Goal: Task Accomplishment & Management: Manage account settings

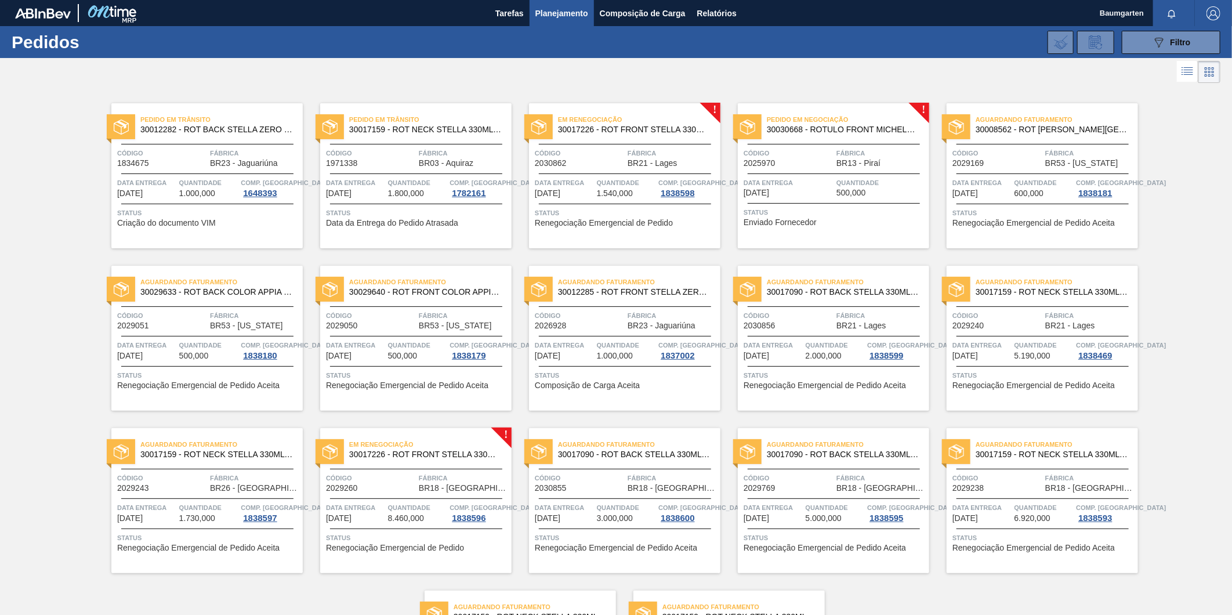
click at [617, 128] on span "30017226 - ROT FRONT STELLA 330ML PM20 429" at bounding box center [634, 129] width 153 height 9
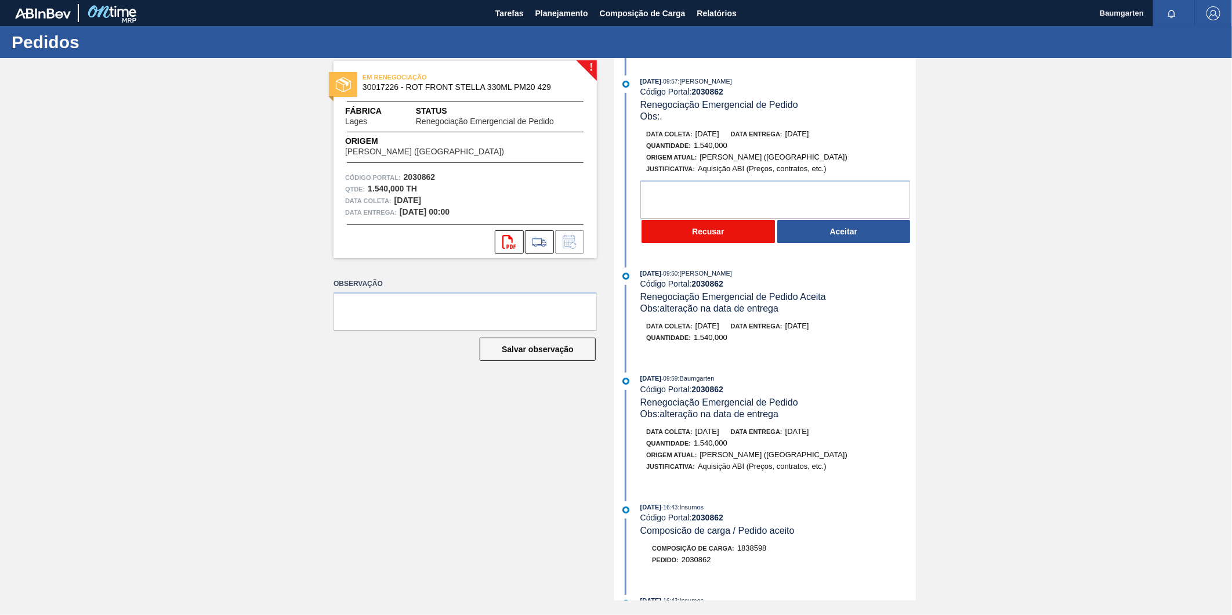
click at [708, 235] on button "Recusar" at bounding box center [708, 231] width 133 height 23
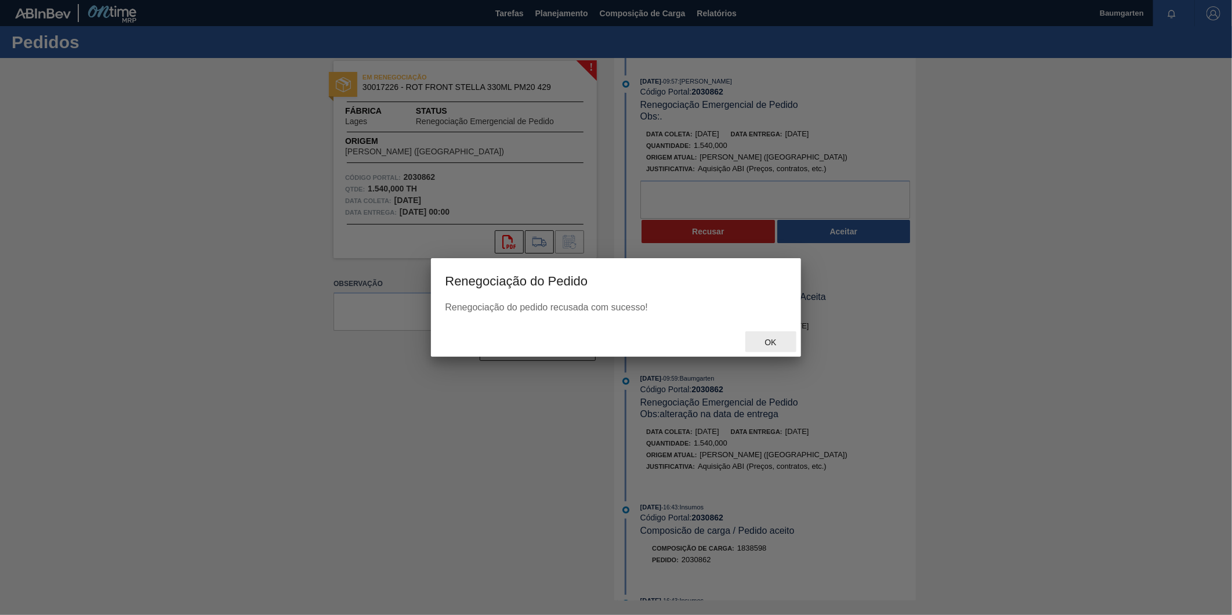
click at [790, 338] on div "Ok" at bounding box center [771, 341] width 51 height 21
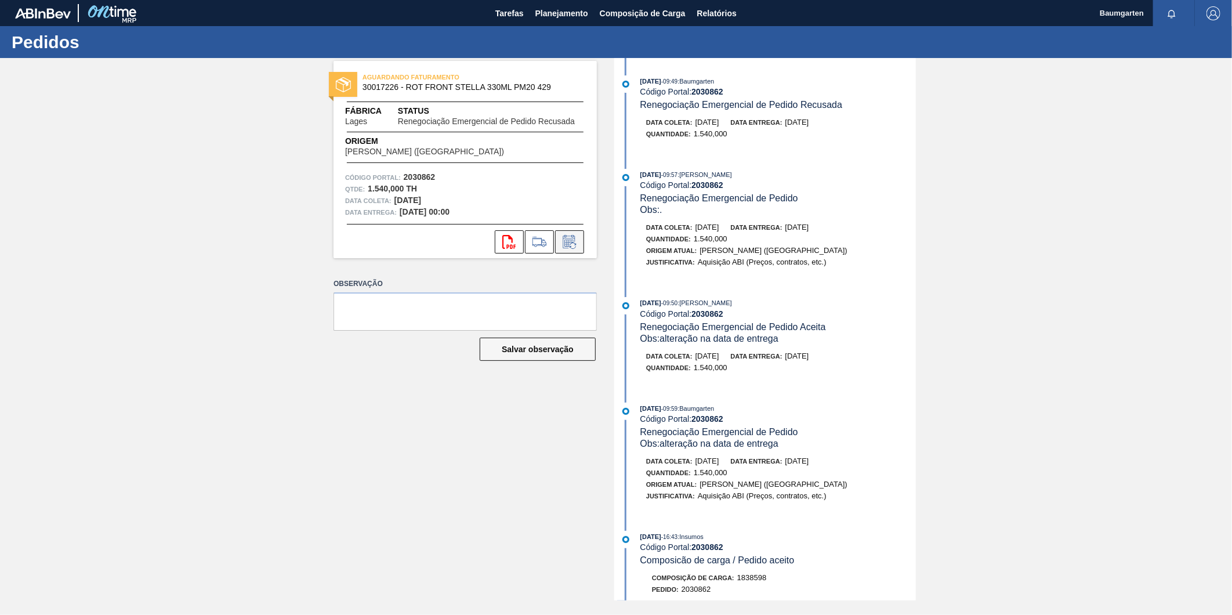
click at [572, 243] on icon at bounding box center [573, 246] width 6 height 6
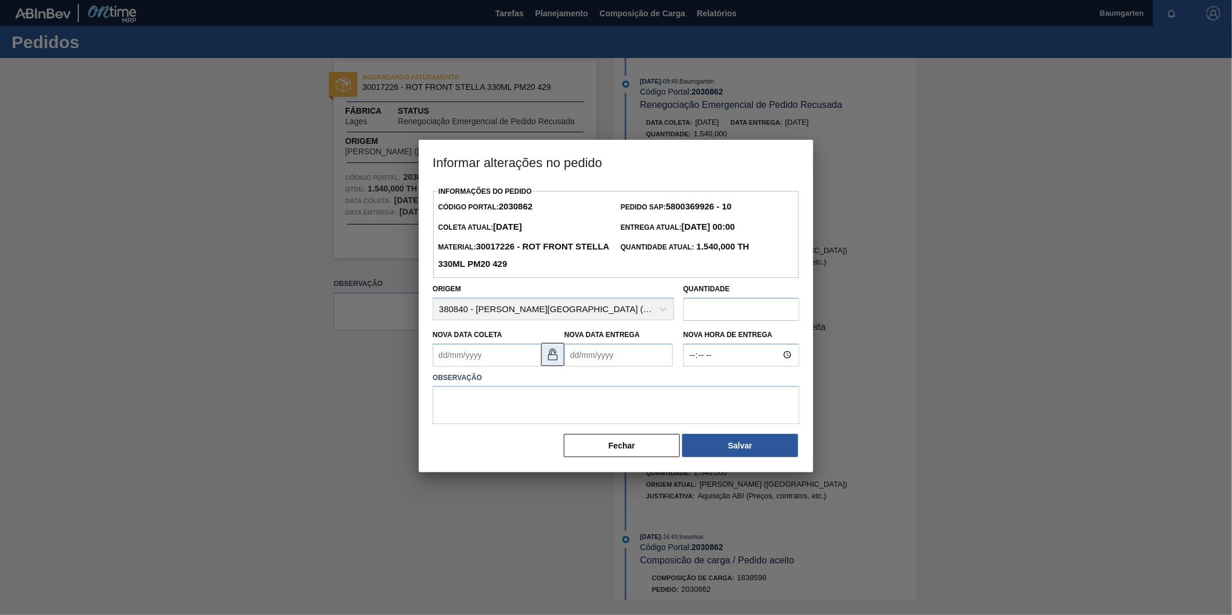
click at [552, 361] on img at bounding box center [553, 355] width 14 height 14
click at [503, 360] on Coleta2030862 "Nova Data Coleta" at bounding box center [487, 354] width 108 height 23
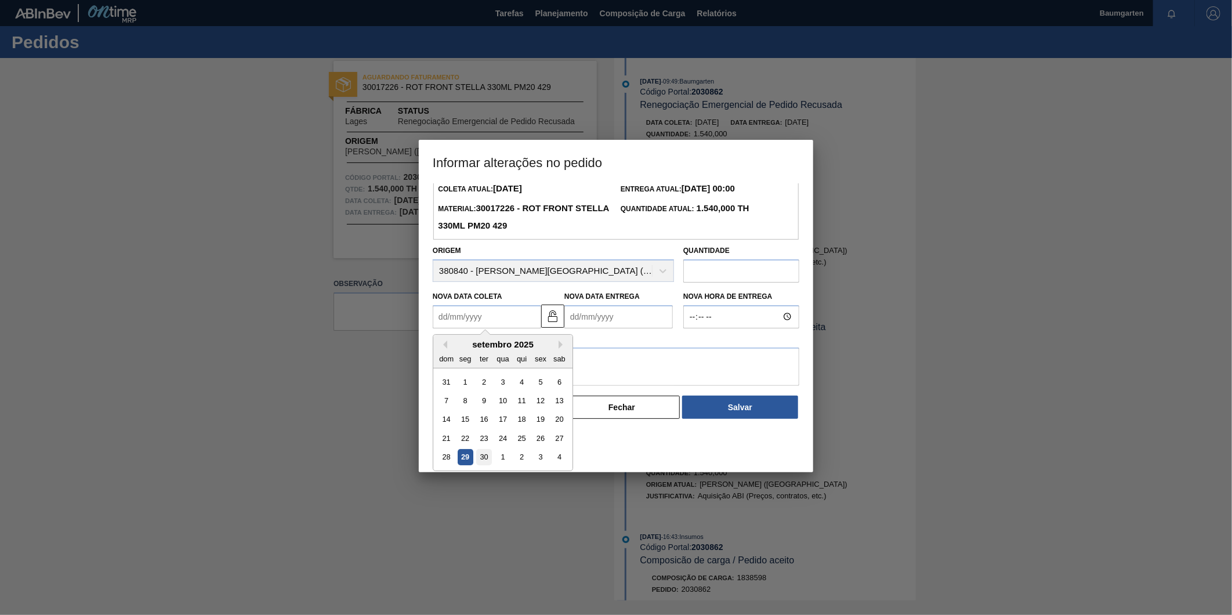
click at [486, 455] on div "30" at bounding box center [484, 457] width 16 height 16
type Coleta2030862 "[DATE]"
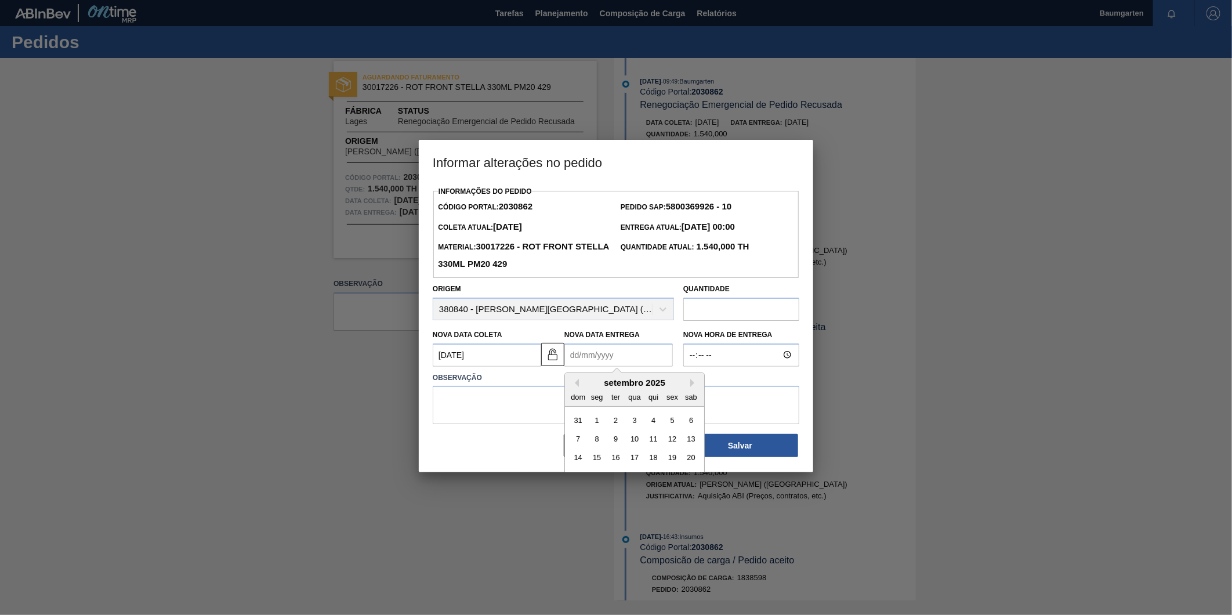
click at [624, 358] on Entrega2030862 "Nova Data Entrega" at bounding box center [619, 354] width 108 height 23
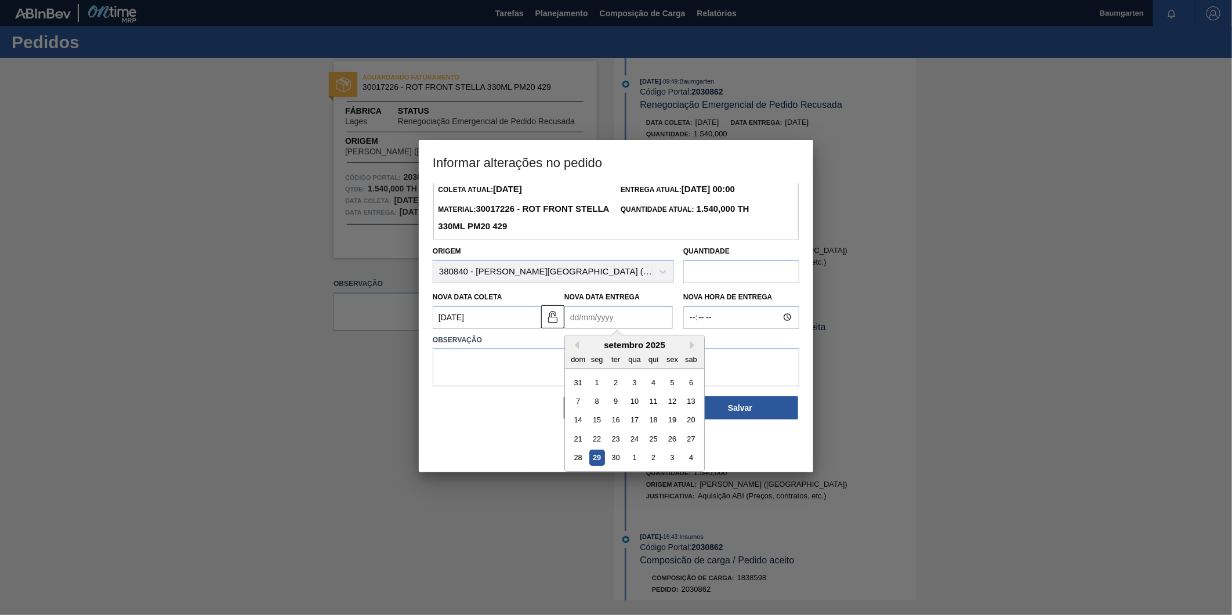
scroll to position [38, 0]
click at [656, 461] on div "2" at bounding box center [654, 457] width 16 height 16
type Entrega2030862 "02/10/2025"
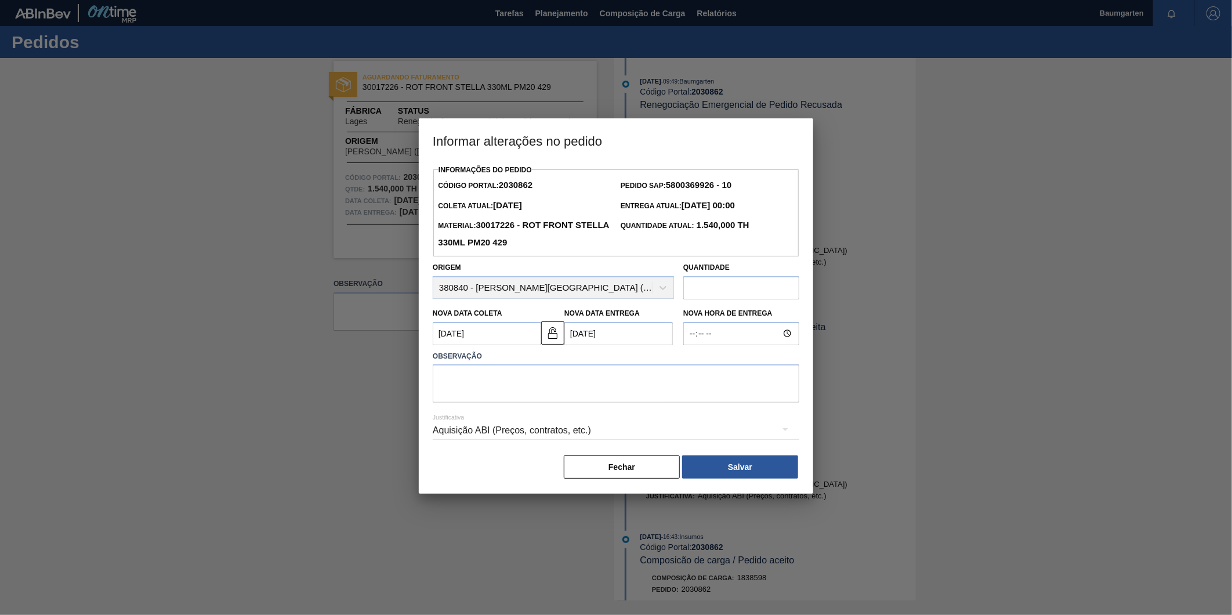
scroll to position [0, 0]
click at [531, 381] on textarea at bounding box center [616, 383] width 367 height 38
type textarea "alteração na data de entrega"
click at [747, 466] on button "Salvar" at bounding box center [740, 466] width 116 height 23
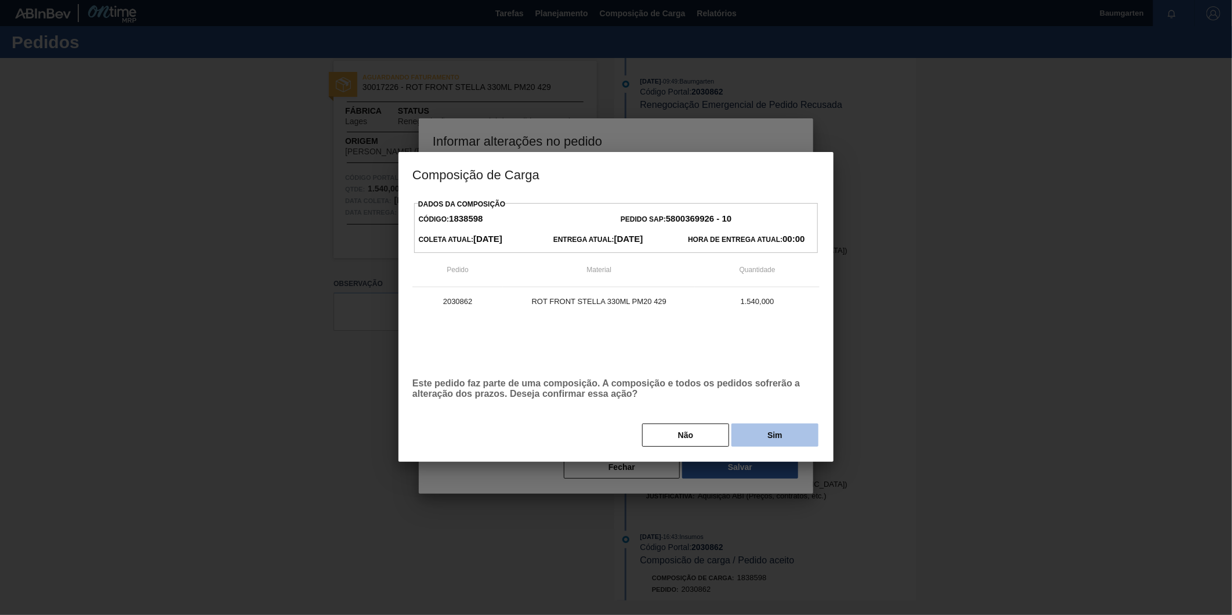
click at [770, 441] on button "Sim" at bounding box center [775, 435] width 87 height 23
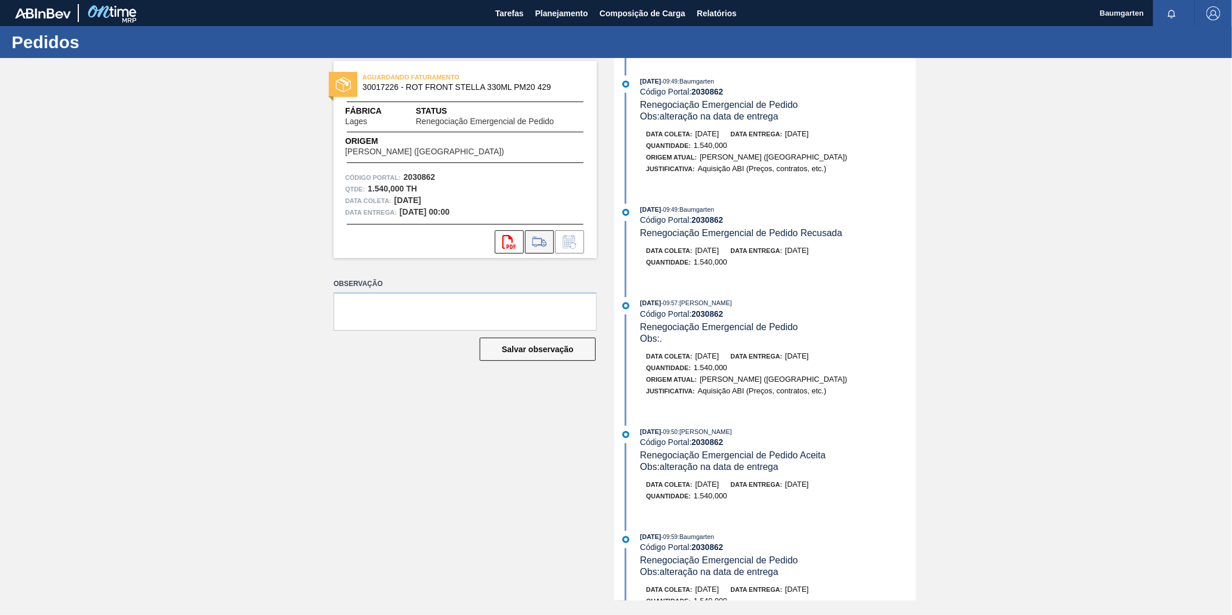
click at [538, 247] on icon at bounding box center [539, 242] width 19 height 14
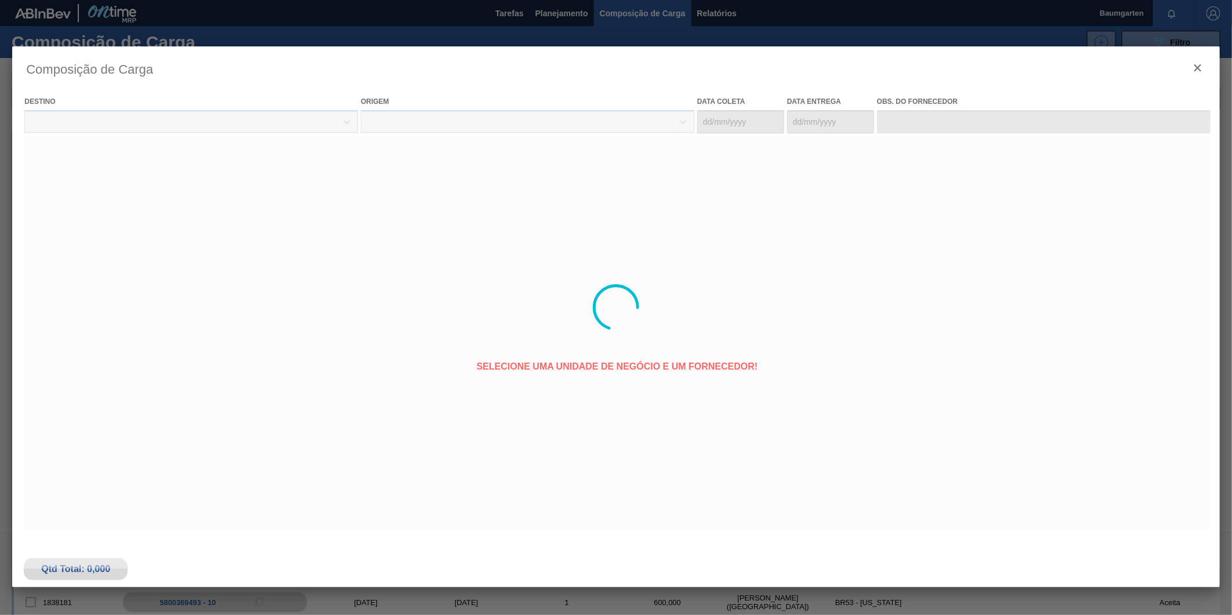
type coleta "03/10/2025"
type entrega "[DATE]"
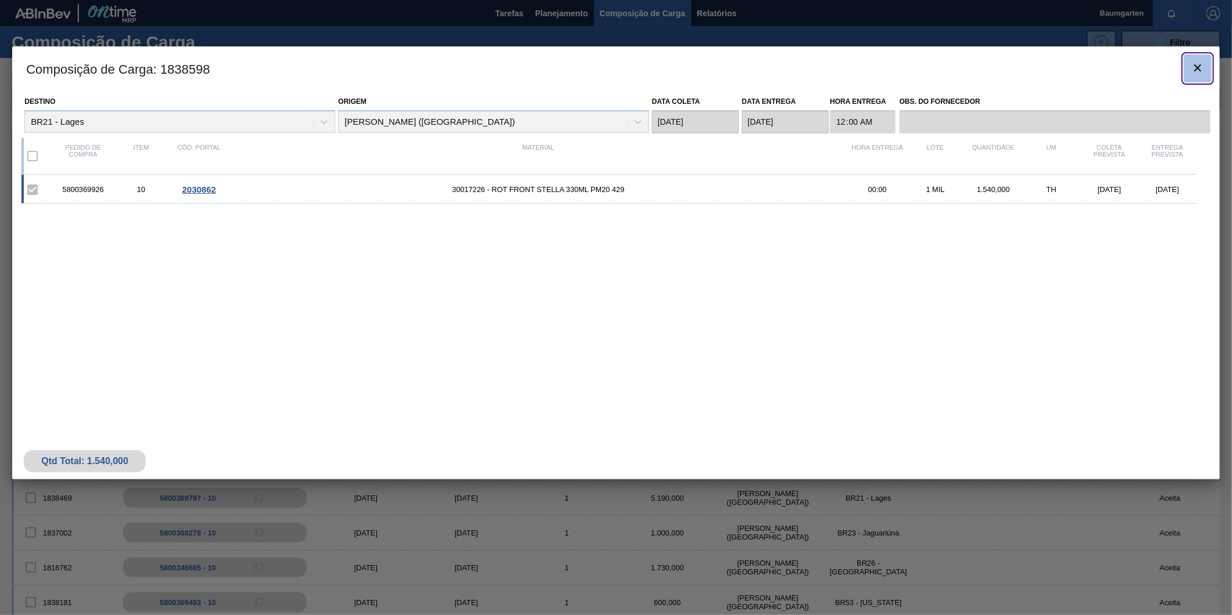
click at [1201, 64] on icon "botão de ícone" at bounding box center [1198, 67] width 7 height 7
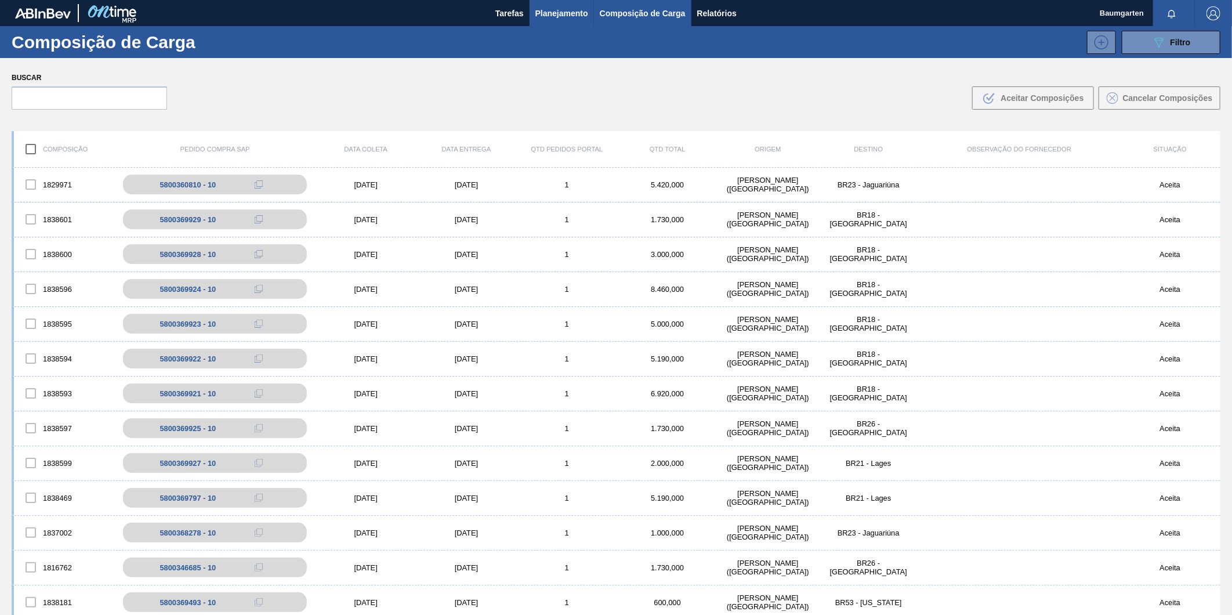
click at [555, 13] on span "Planejamento" at bounding box center [562, 13] width 53 height 14
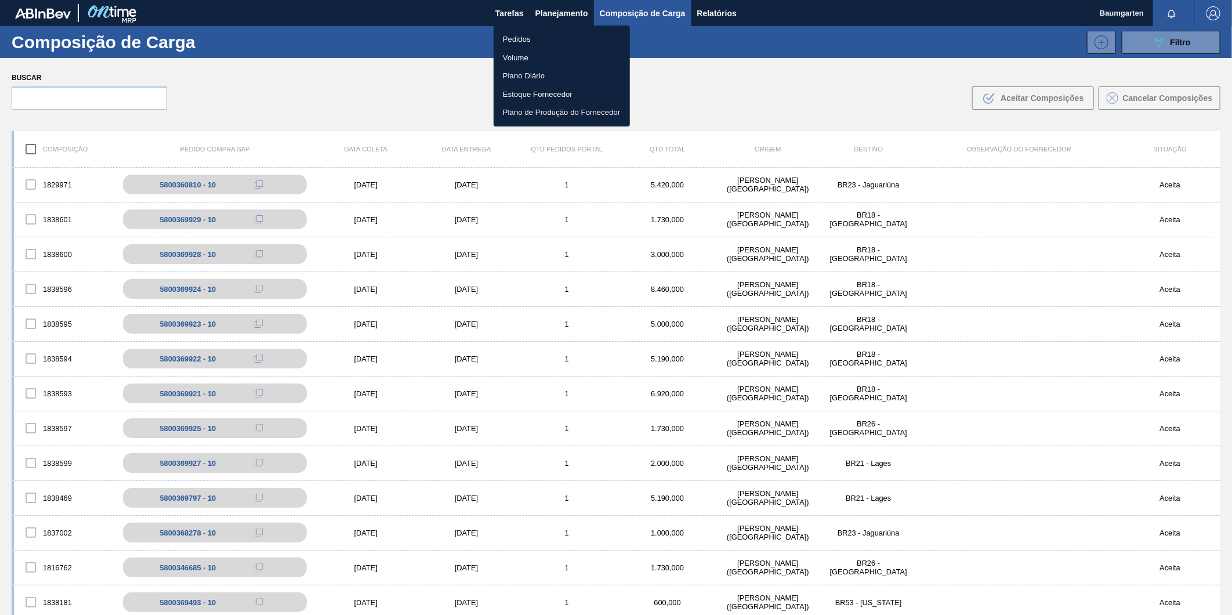
click at [523, 42] on li "Pedidos" at bounding box center [562, 39] width 136 height 19
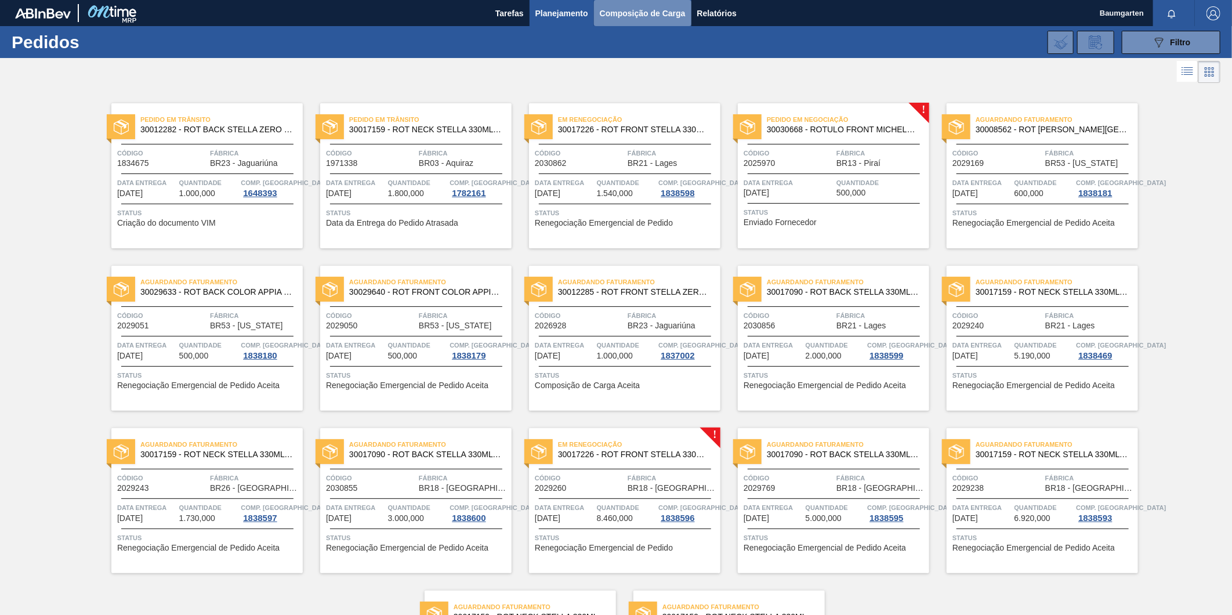
click at [631, 16] on span "Composição de Carga" at bounding box center [643, 13] width 86 height 14
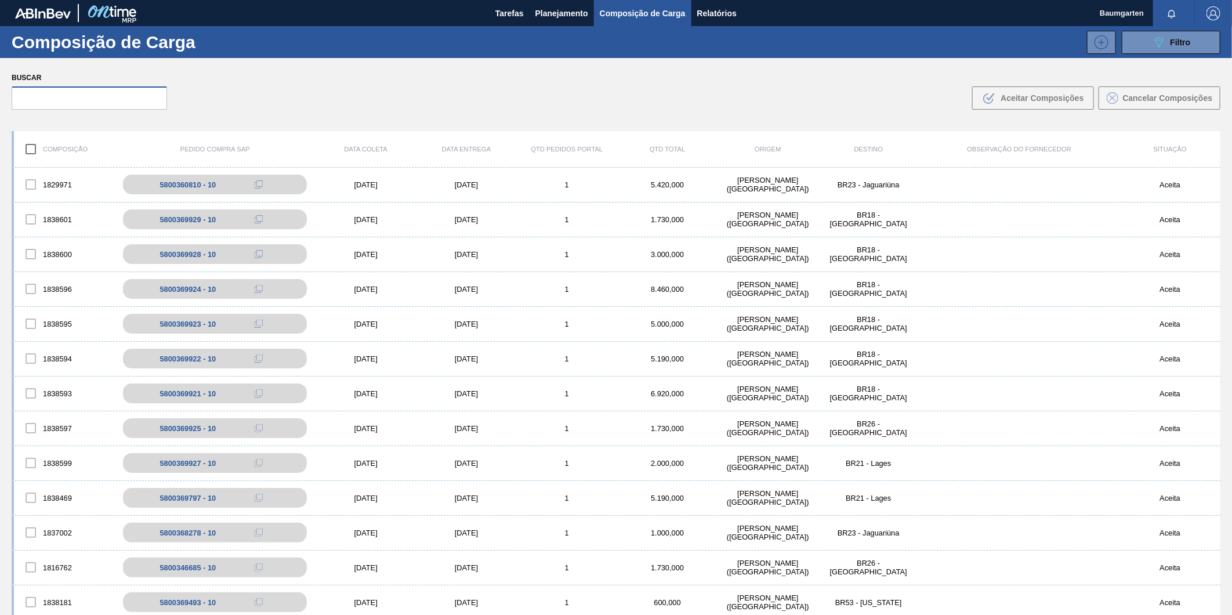
click at [75, 94] on input "text" at bounding box center [89, 97] width 155 height 23
paste input "5800369927"
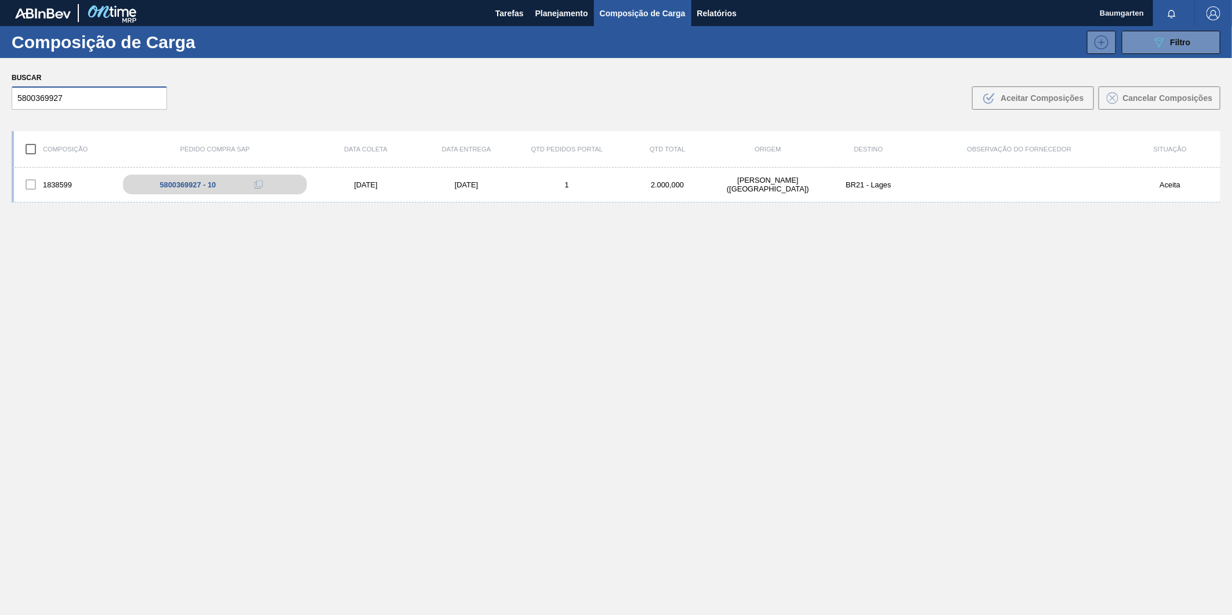
type input "5800369927"
click at [59, 183] on div "1838599" at bounding box center [64, 184] width 100 height 24
click at [59, 169] on div "1838599 5800369927 - 10 10/10/2025 13/10/2025 1 2.000,000 BAUMGARTEN - BLUMENAU…" at bounding box center [616, 185] width 1209 height 35
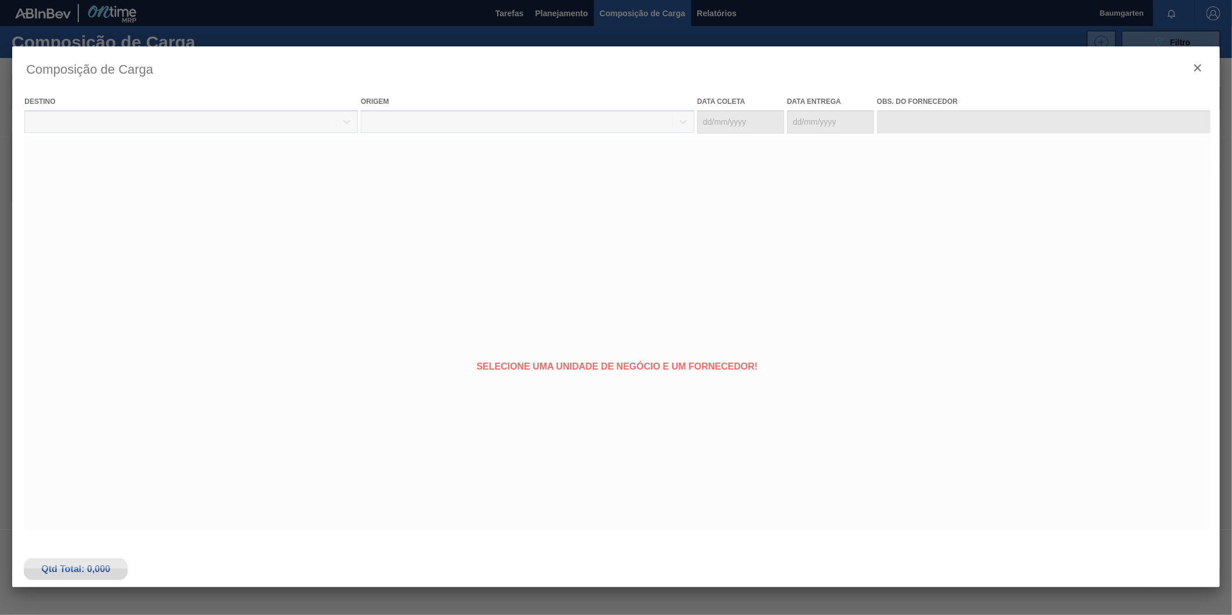
type coleta "[DATE]"
type entrega "[DATE]"
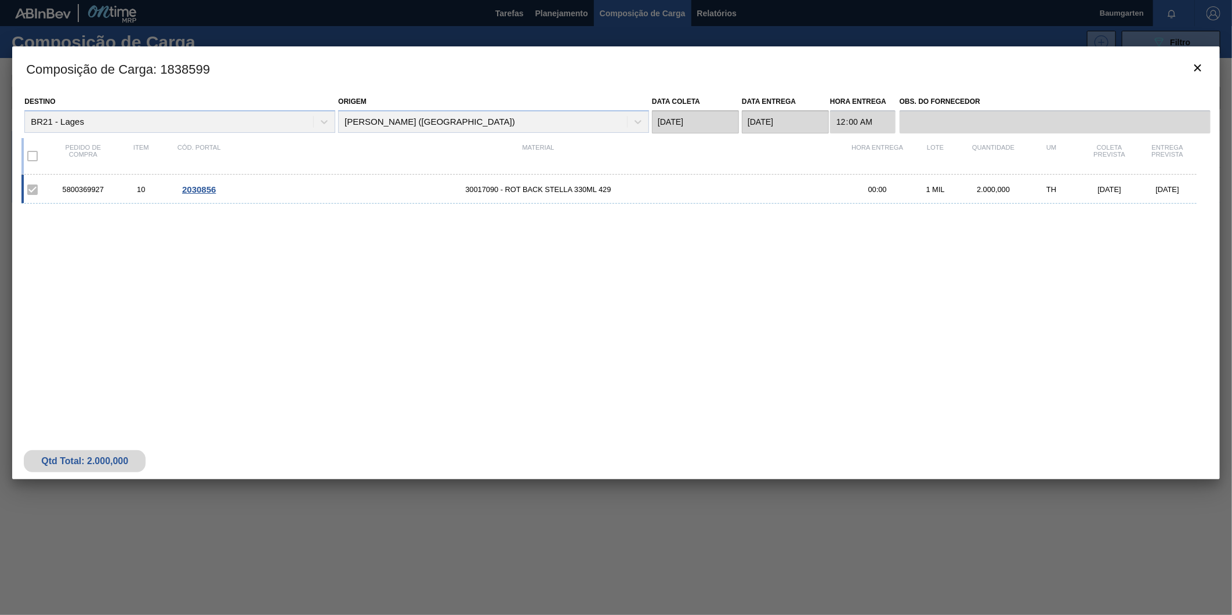
click at [196, 187] on span "2030856" at bounding box center [199, 190] width 34 height 10
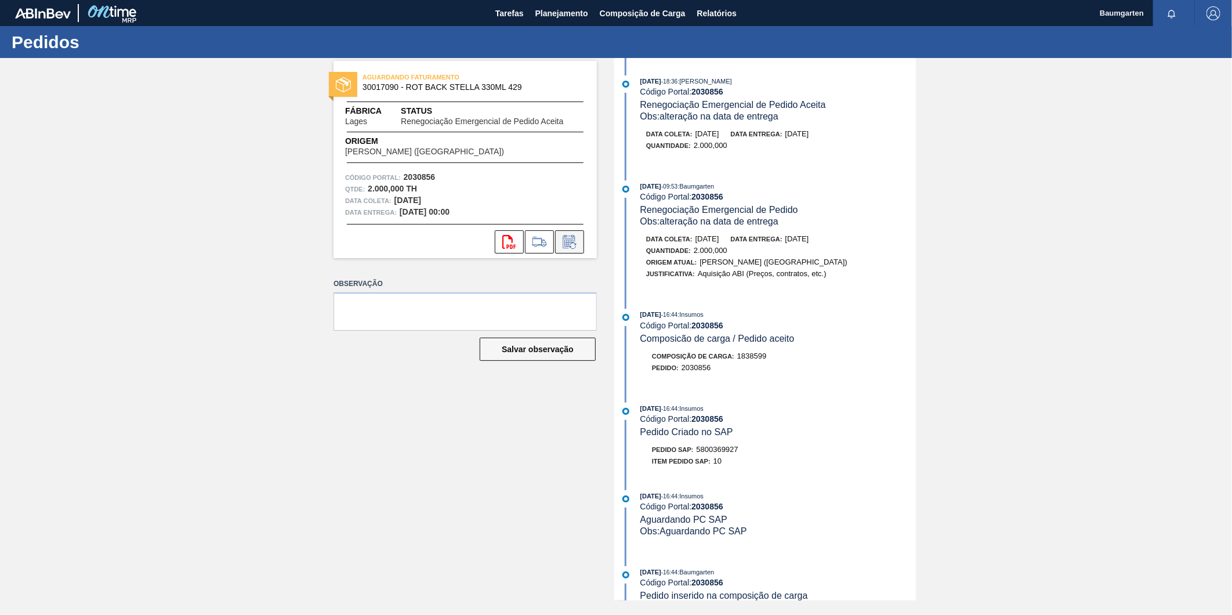
click at [572, 238] on icon at bounding box center [569, 242] width 19 height 14
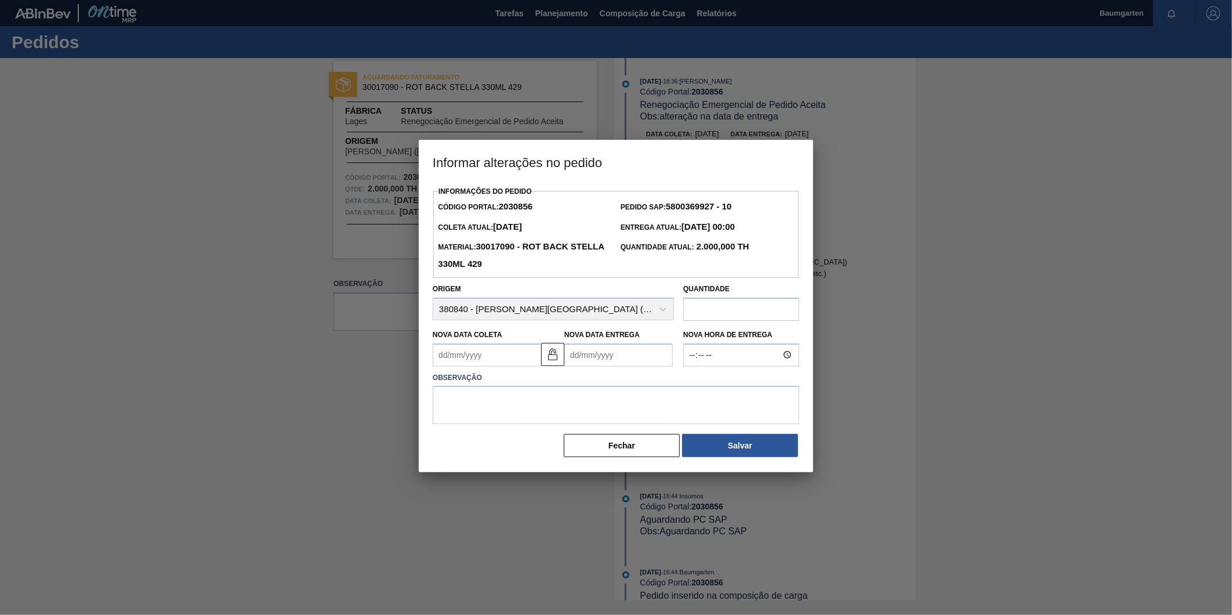
click at [479, 356] on Coleta2030856 "Nova Data Coleta" at bounding box center [487, 354] width 108 height 23
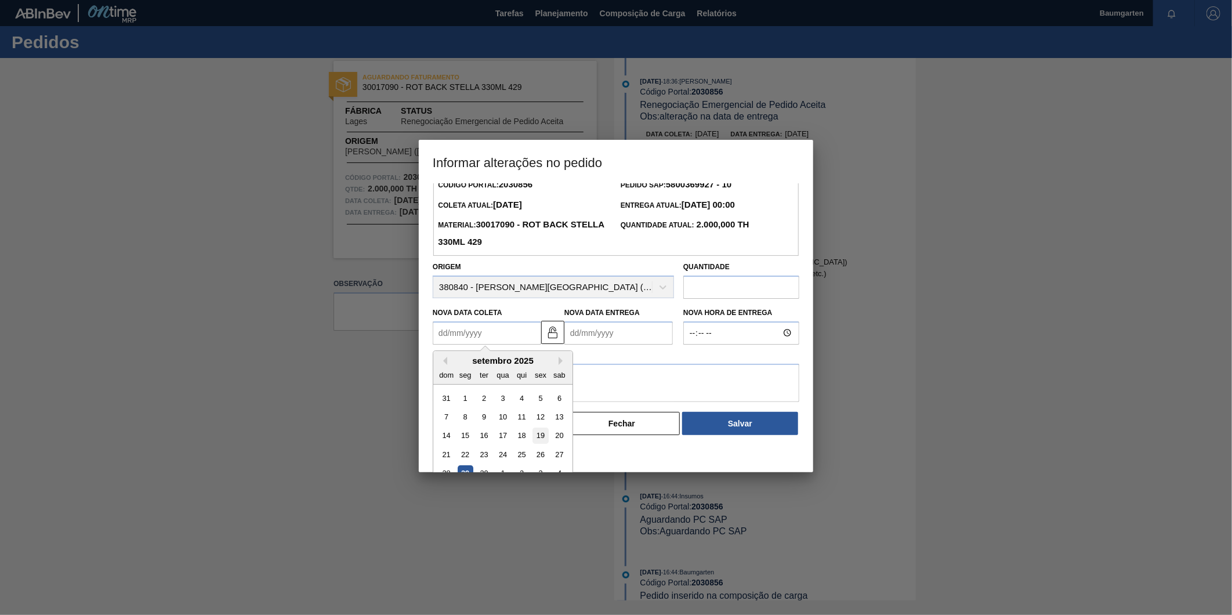
scroll to position [38, 0]
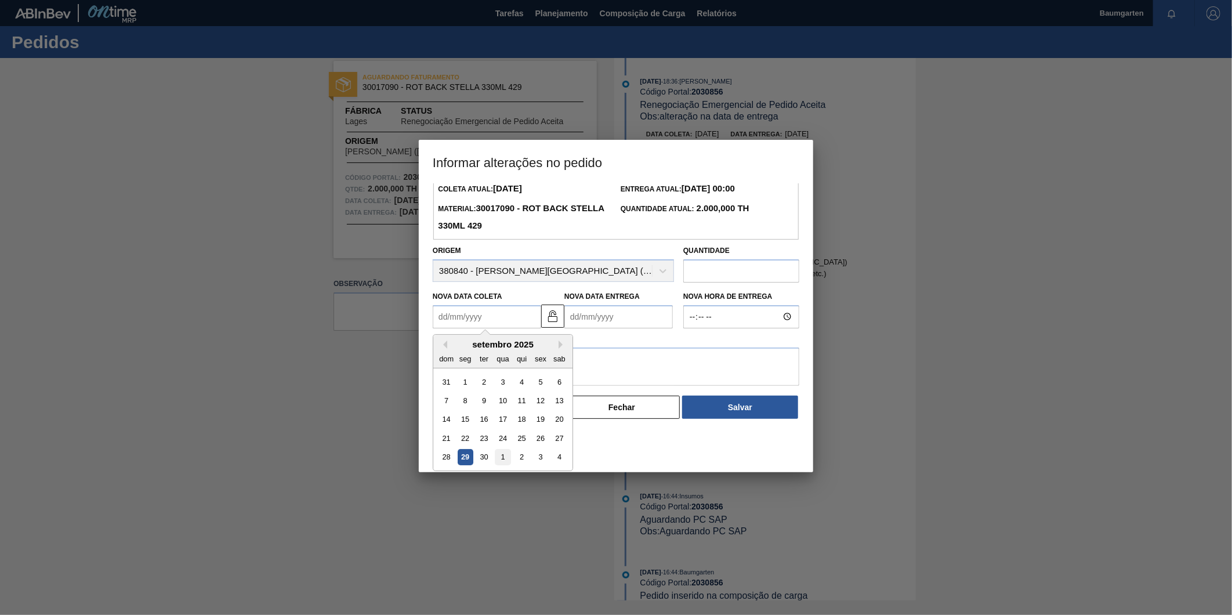
click at [506, 461] on div "1" at bounding box center [503, 457] width 16 height 16
type Coleta2030856 "[DATE]"
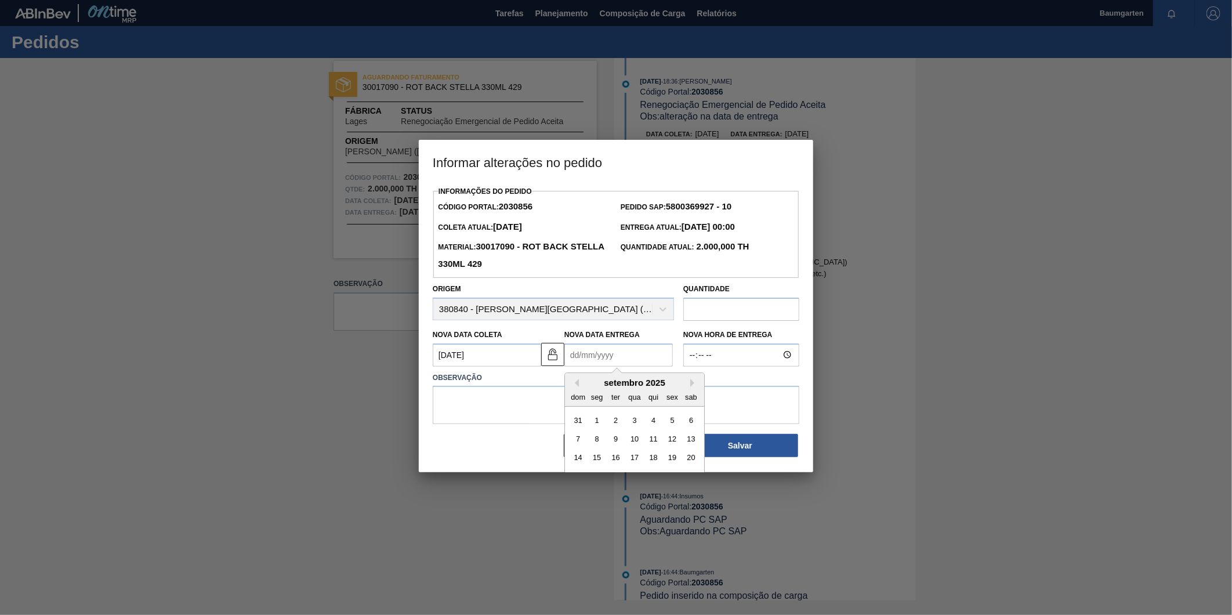
click at [617, 350] on Entrega2030856 "Nova Data Entrega" at bounding box center [619, 354] width 108 height 23
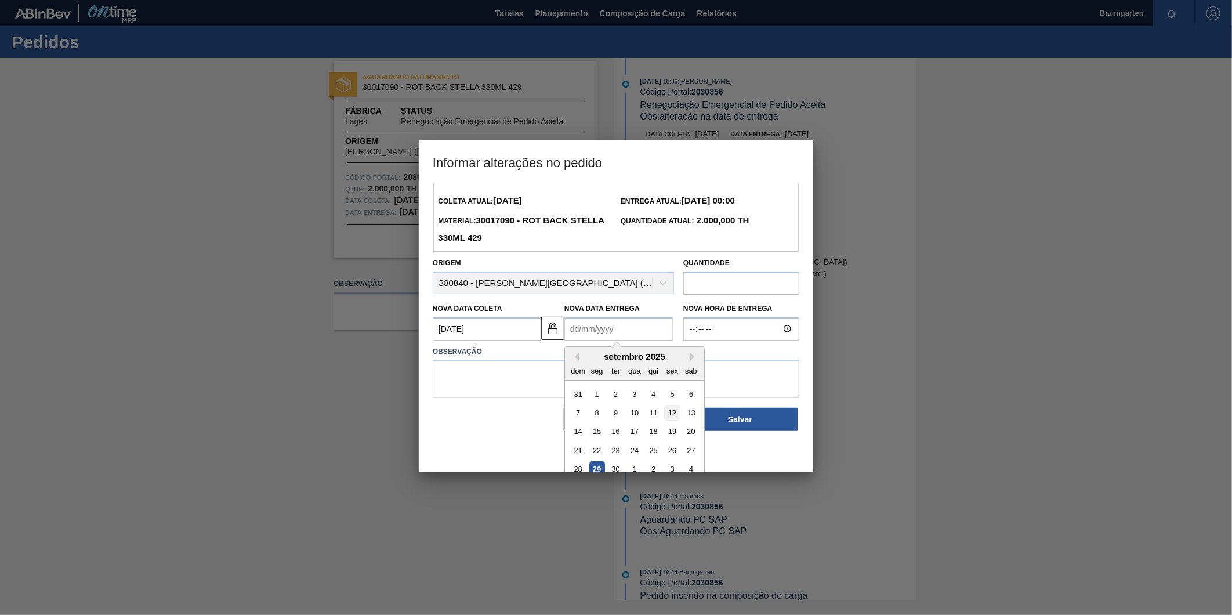
scroll to position [38, 0]
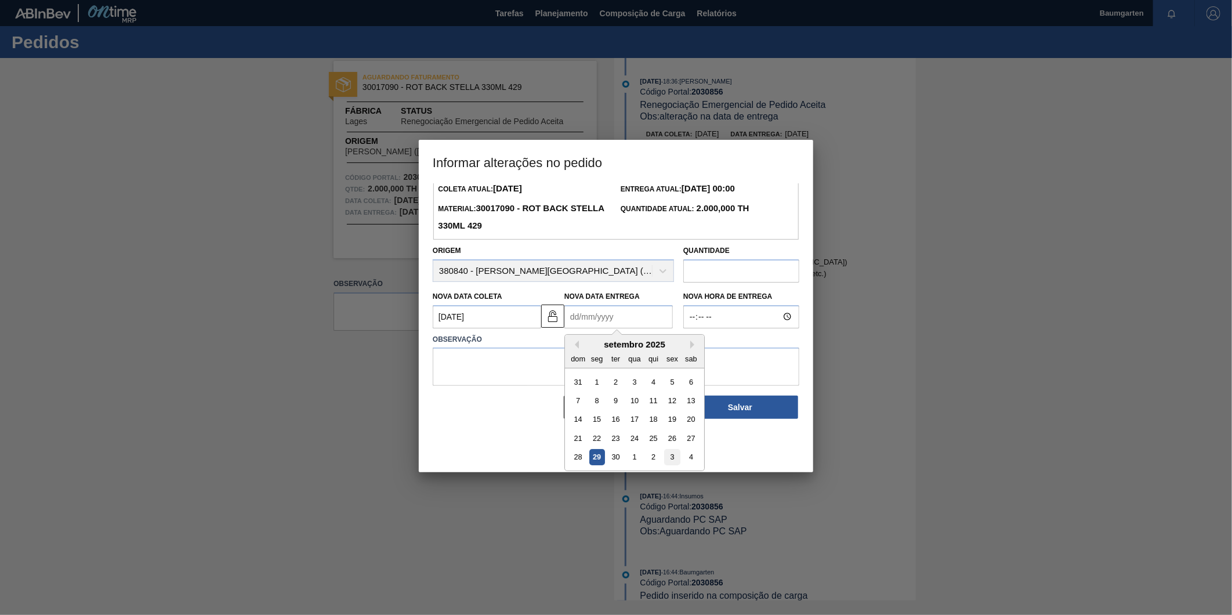
click at [675, 454] on div "3" at bounding box center [672, 457] width 16 height 16
type Entrega2030856 "03/10/2025"
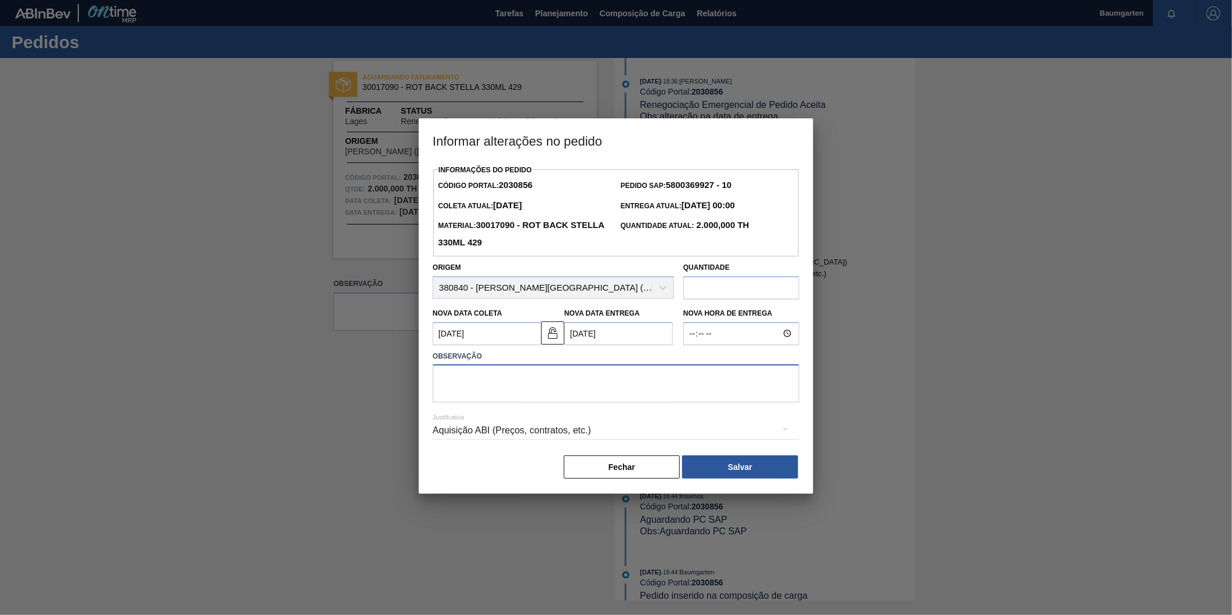
click at [523, 392] on textarea at bounding box center [616, 383] width 367 height 38
type textarea "alteração na data de entrega"
click at [743, 472] on button "Salvar" at bounding box center [740, 466] width 116 height 23
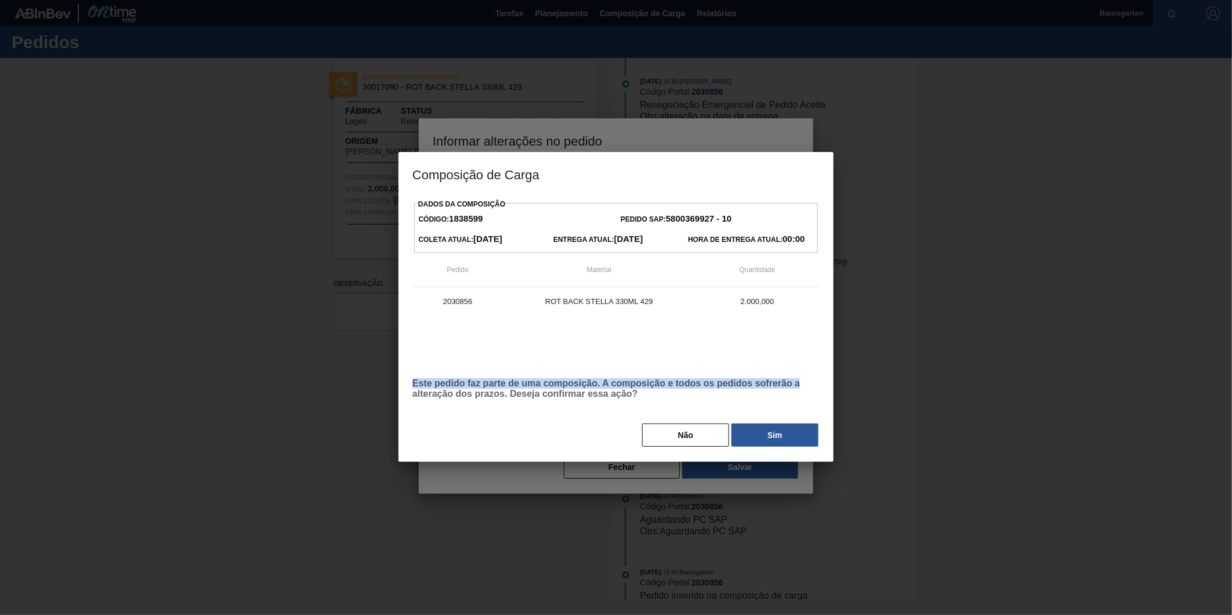
drag, startPoint x: 408, startPoint y: 384, endPoint x: 806, endPoint y: 382, distance: 398.6
click at [806, 382] on div "Dados da Composição Código: 1838599 Pedido SAP: 5800369927 - 10 Coleta Atual: 1…" at bounding box center [616, 329] width 435 height 266
drag, startPoint x: 806, startPoint y: 382, endPoint x: 782, endPoint y: 435, distance: 58.9
click at [782, 435] on button "Sim" at bounding box center [775, 435] width 87 height 23
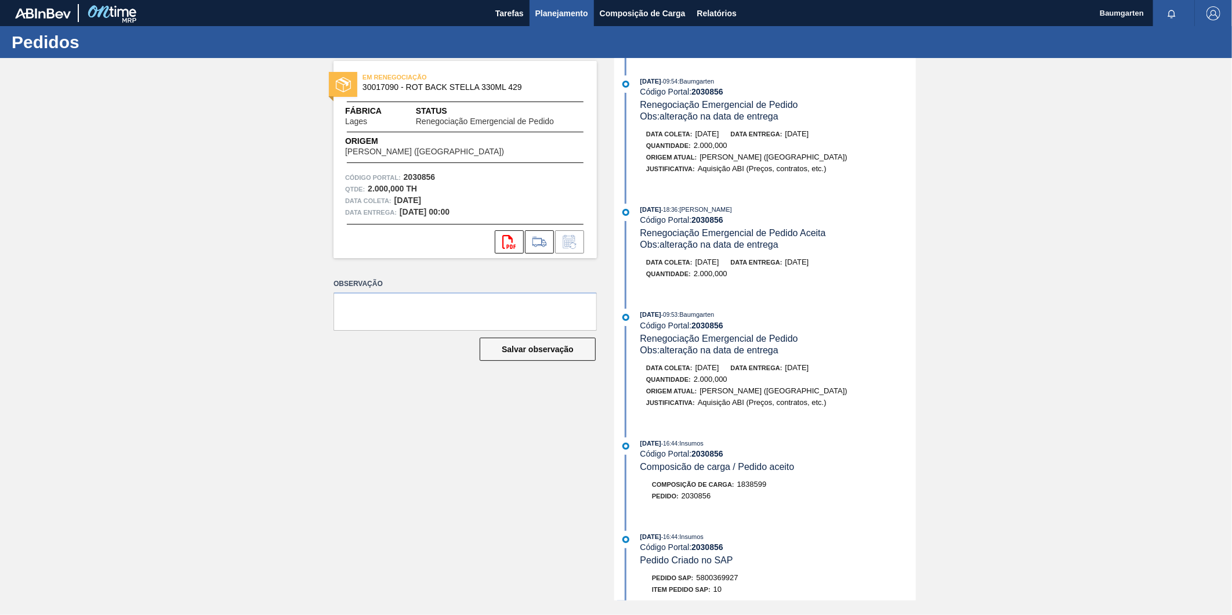
click at [592, 12] on button "Planejamento" at bounding box center [562, 13] width 64 height 26
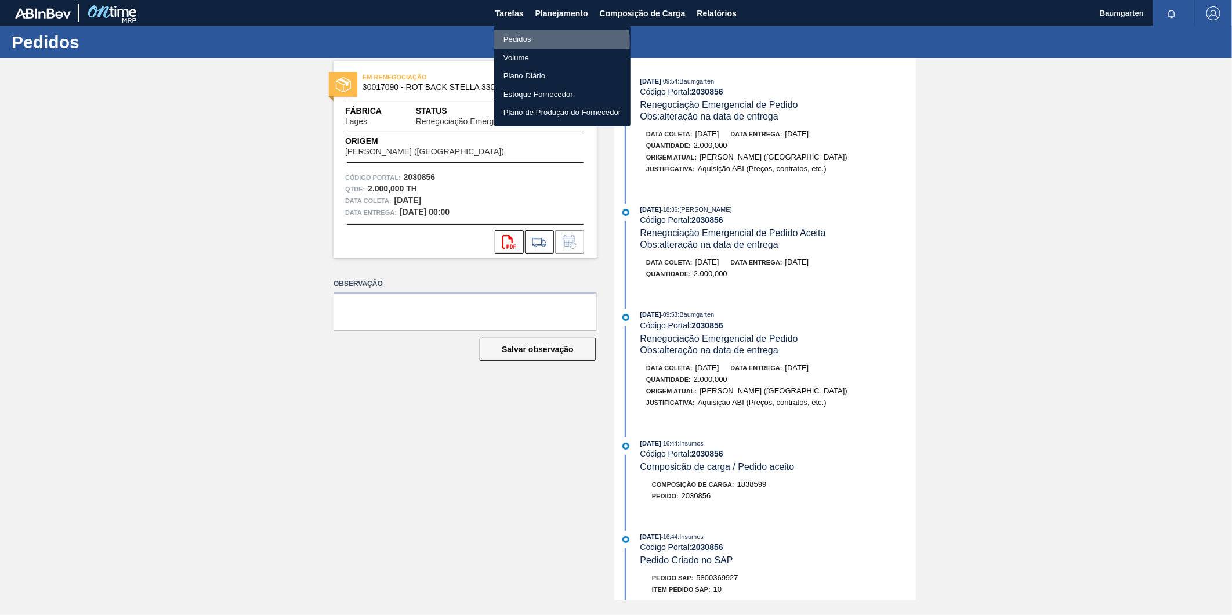
click at [518, 43] on li "Pedidos" at bounding box center [562, 39] width 136 height 19
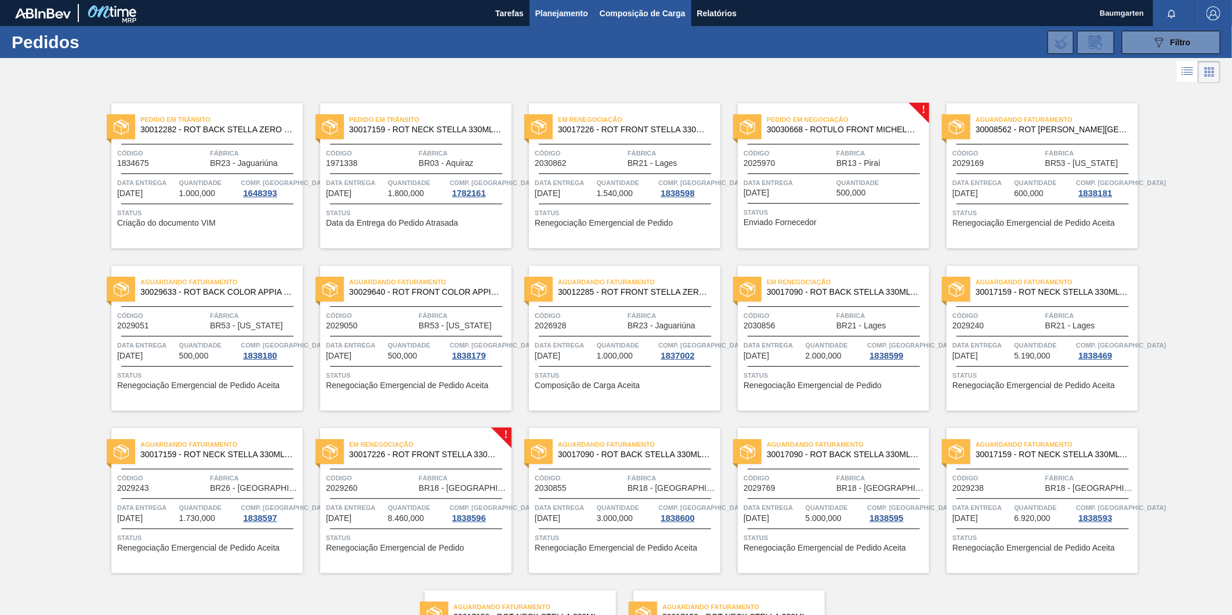
click at [641, 15] on span "Composição de Carga" at bounding box center [643, 13] width 86 height 14
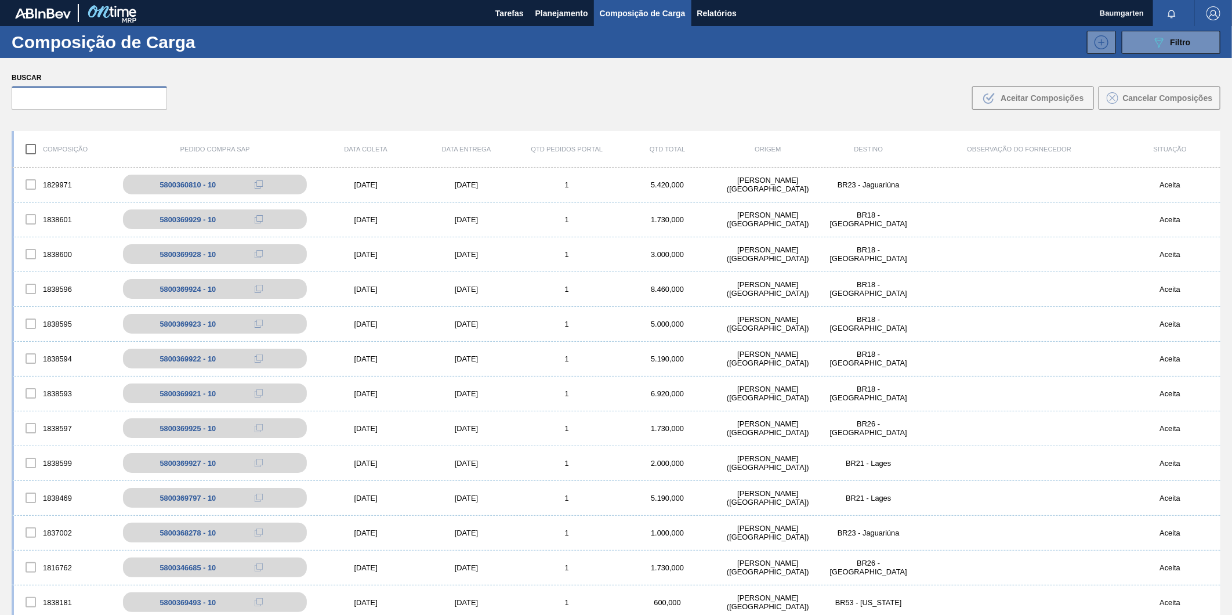
click at [70, 97] on input "text" at bounding box center [89, 97] width 155 height 23
paste input "5800369797"
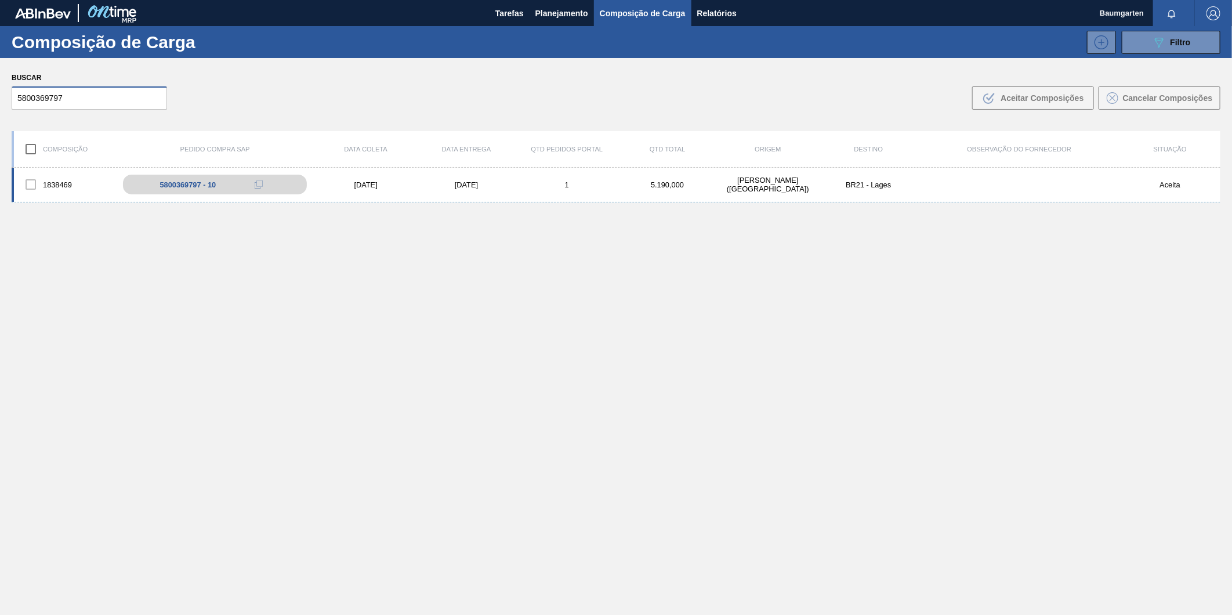
type input "5800369797"
click at [48, 173] on div "1838469" at bounding box center [64, 184] width 100 height 24
click at [63, 173] on div "1838469" at bounding box center [64, 184] width 100 height 24
click at [56, 169] on div "1838469 5800369797 - 10 10/10/2025 13/10/2025 1 5.190,000 BAUMGARTEN - BLUMENAU…" at bounding box center [616, 185] width 1209 height 35
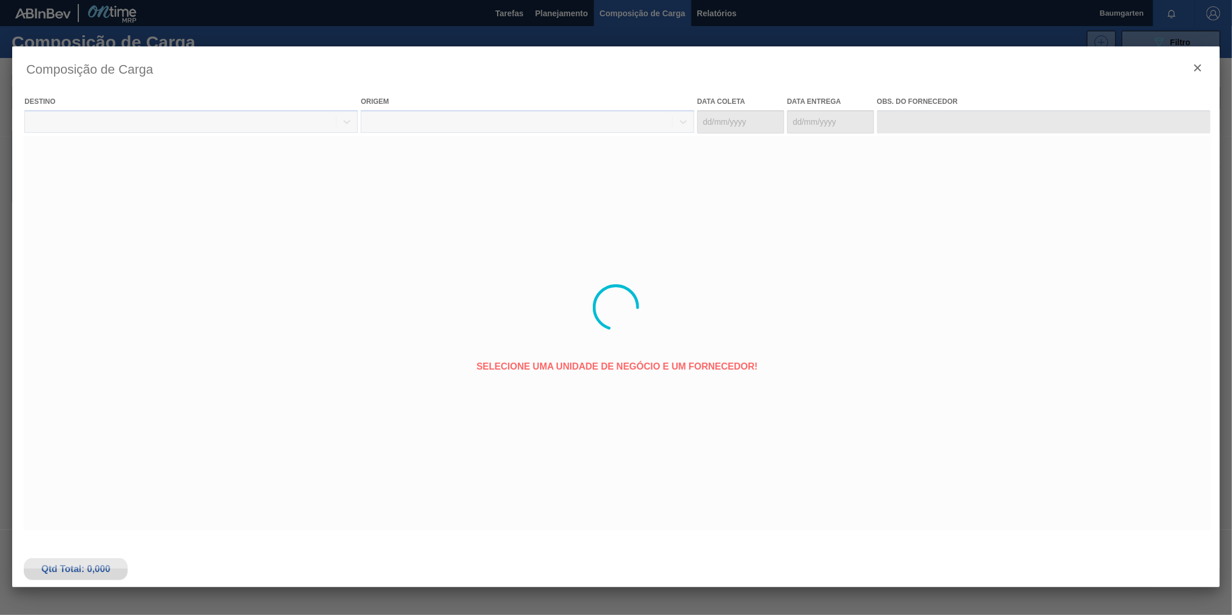
type coleta "[DATE]"
type entrega "[DATE]"
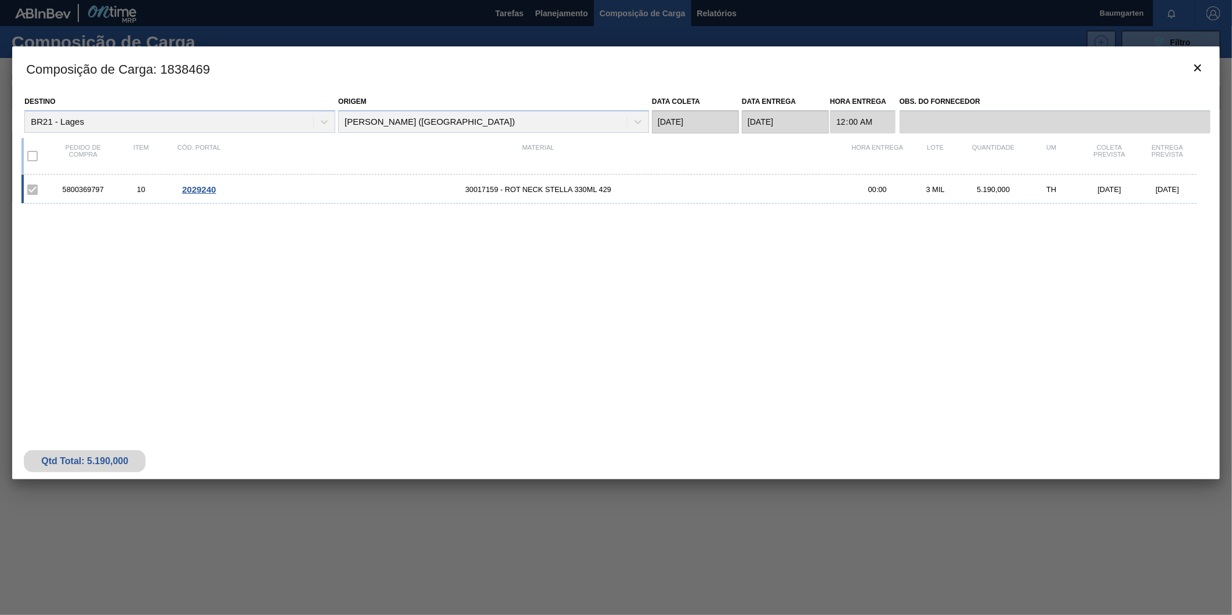
click at [209, 186] on span "2029240" at bounding box center [199, 190] width 34 height 10
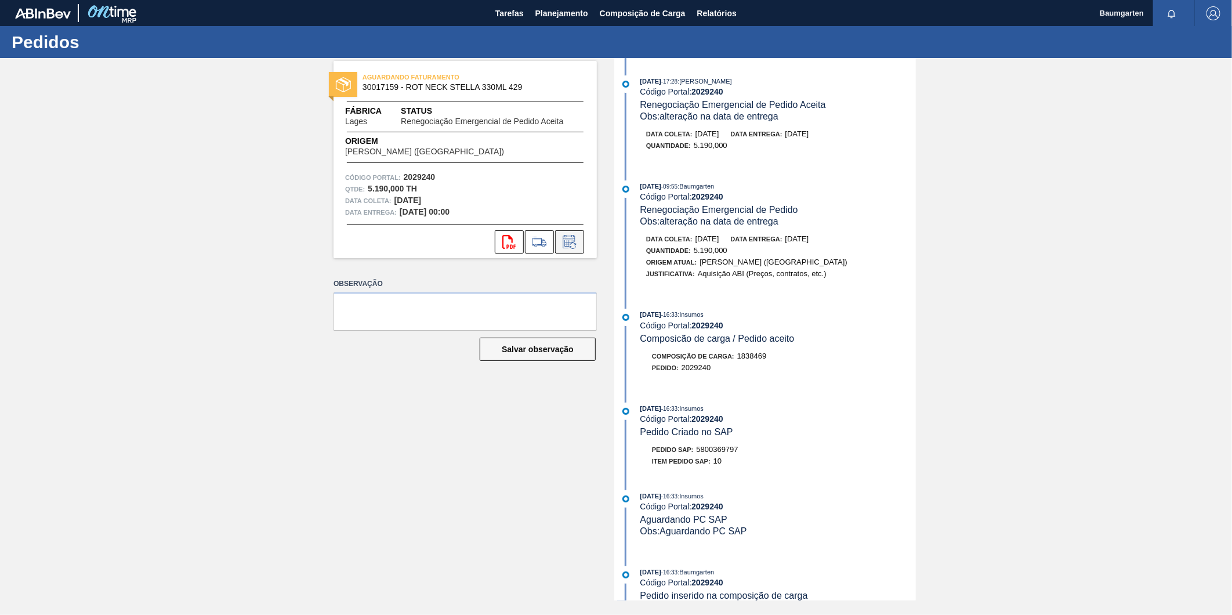
click at [566, 248] on icon at bounding box center [569, 242] width 19 height 14
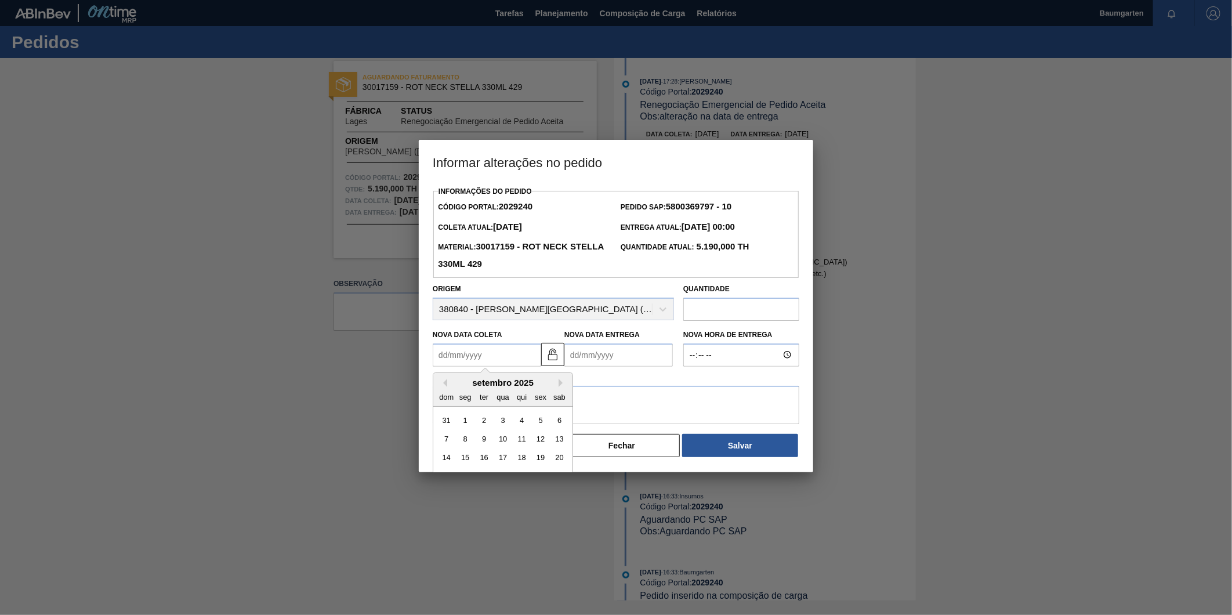
click at [457, 352] on Coleta2029240 "Nova Data Coleta" at bounding box center [487, 354] width 108 height 23
click at [559, 387] on button "Next Month" at bounding box center [563, 383] width 8 height 8
click at [462, 443] on div "6" at bounding box center [466, 439] width 16 height 16
type Coleta2029240 "06/10/2025"
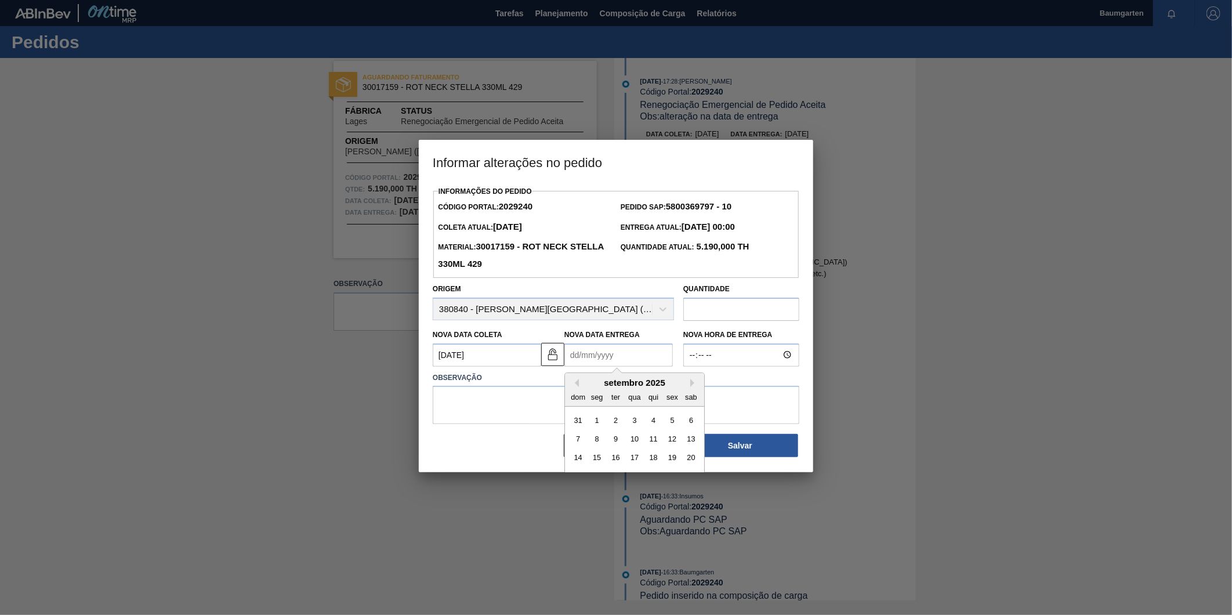
click at [609, 360] on Entrega2029240 "Nova Data Entrega" at bounding box center [619, 354] width 108 height 23
click at [693, 386] on button "Next Month" at bounding box center [694, 383] width 8 height 8
click at [635, 440] on div "8" at bounding box center [635, 439] width 16 height 16
type Entrega2029240 "[DATE]"
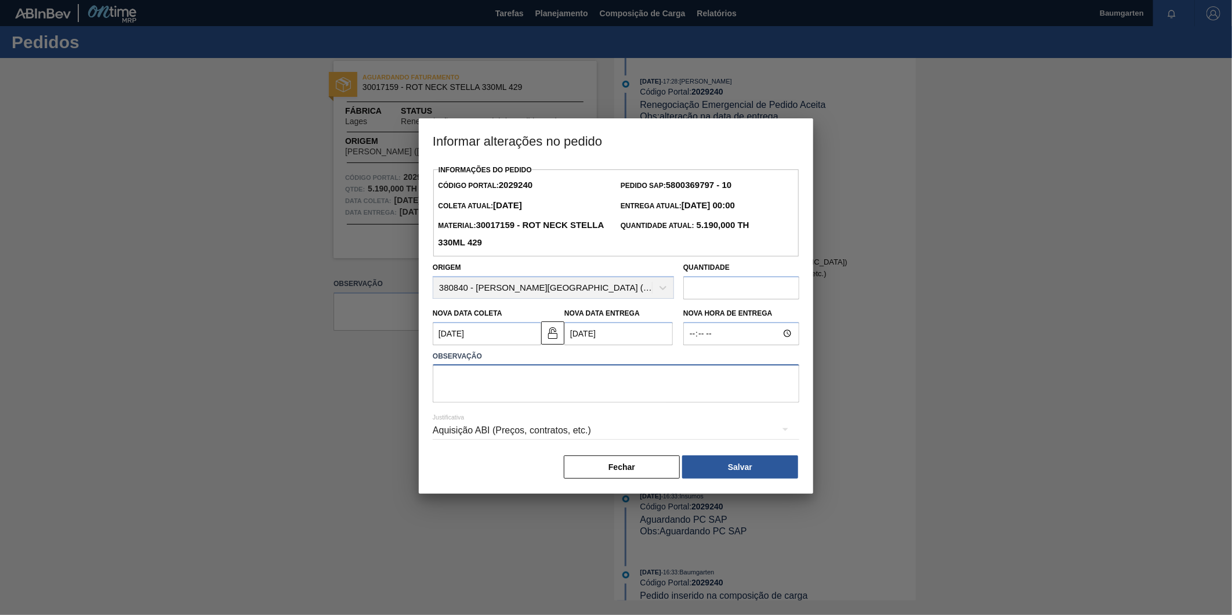
click at [508, 379] on textarea at bounding box center [616, 383] width 367 height 38
type textarea "A"
type textarea "alteração na data de entrega"
click at [740, 472] on button "Salvar" at bounding box center [740, 466] width 116 height 23
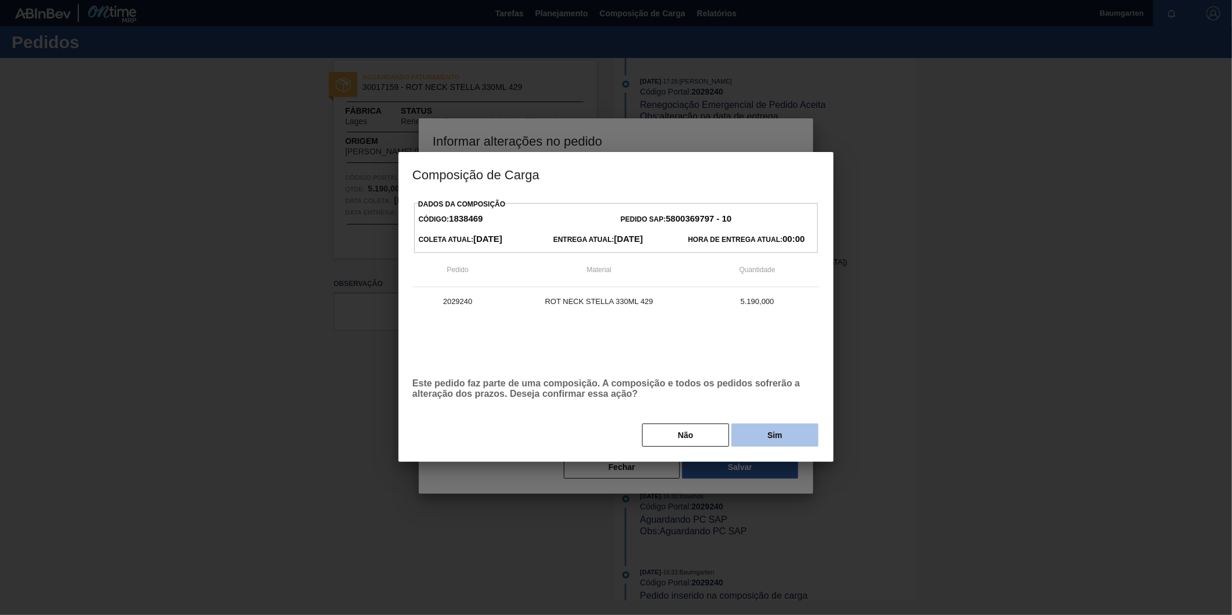
click at [780, 431] on button "Sim" at bounding box center [775, 435] width 87 height 23
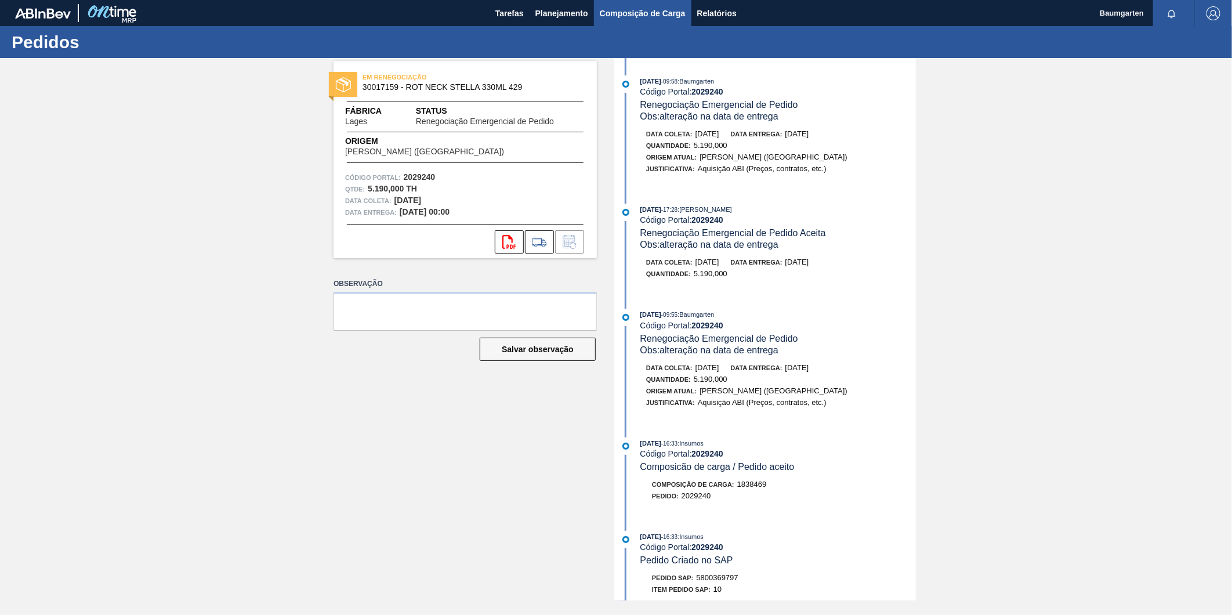
drag, startPoint x: 667, startPoint y: 10, endPoint x: 659, endPoint y: 12, distance: 8.4
click at [667, 10] on span "Composição de Carga" at bounding box center [643, 13] width 86 height 14
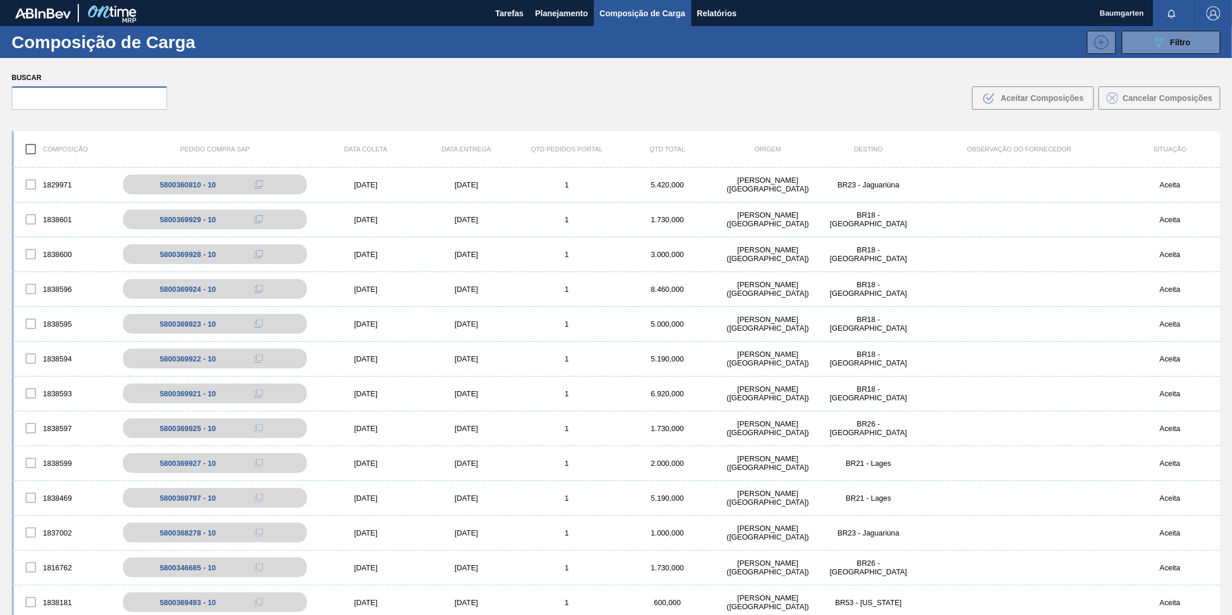
click at [110, 97] on input "text" at bounding box center [89, 97] width 155 height 23
paste input "5800369925"
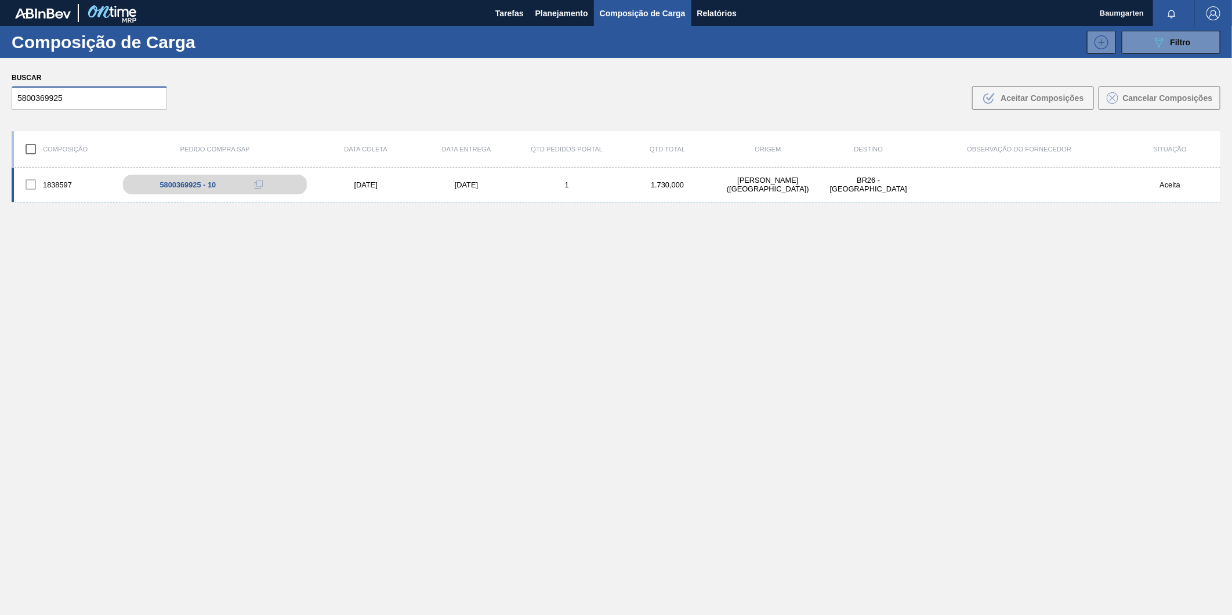
type input "5800369925"
click at [47, 175] on div "1838597" at bounding box center [64, 184] width 100 height 24
click at [51, 171] on div "1838597 5800369925 - 10 10/10/2025 17/10/2025 1 1.730,000 BAUMGARTEN - BLUMENAU…" at bounding box center [616, 185] width 1209 height 35
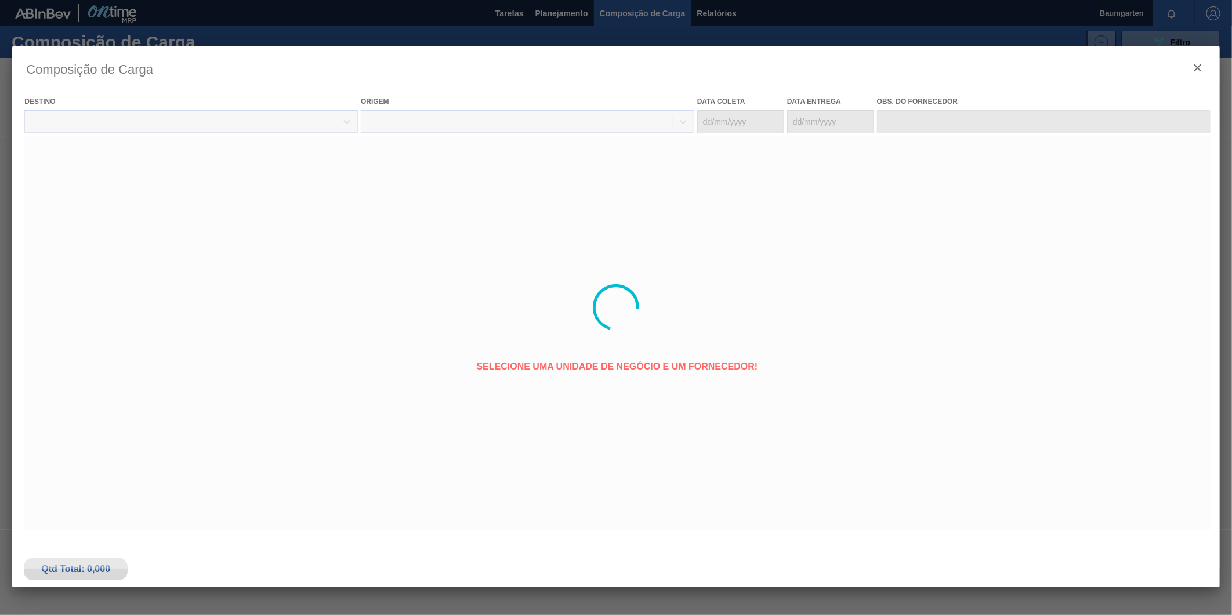
type coleta "[DATE]"
type entrega "[DATE]"
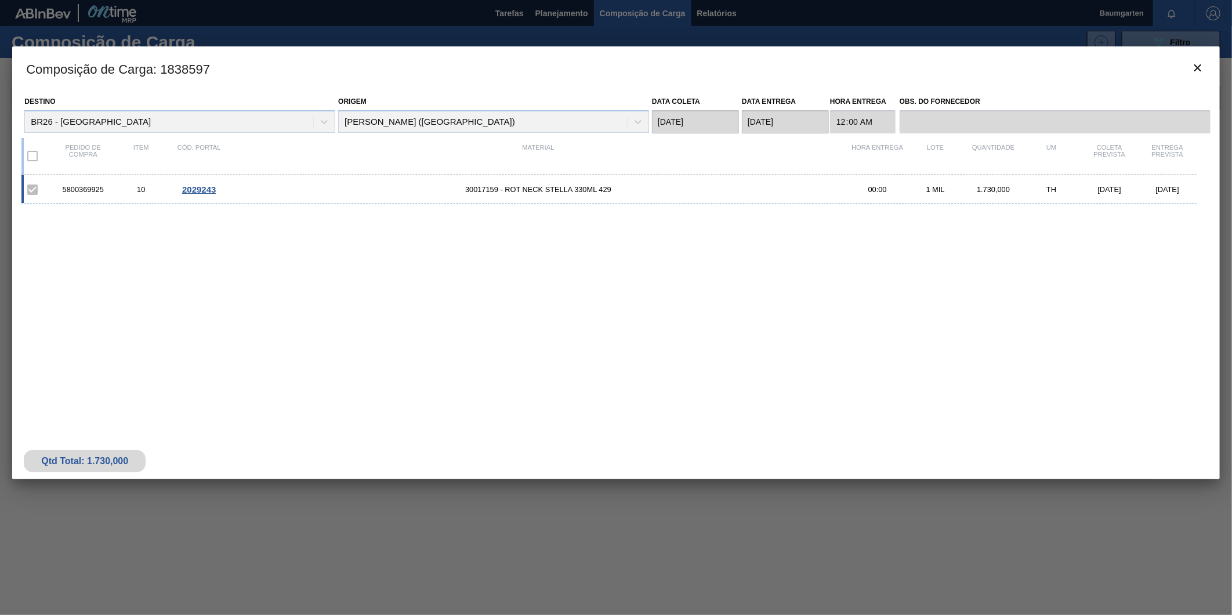
click at [196, 190] on span "2029243" at bounding box center [199, 190] width 34 height 10
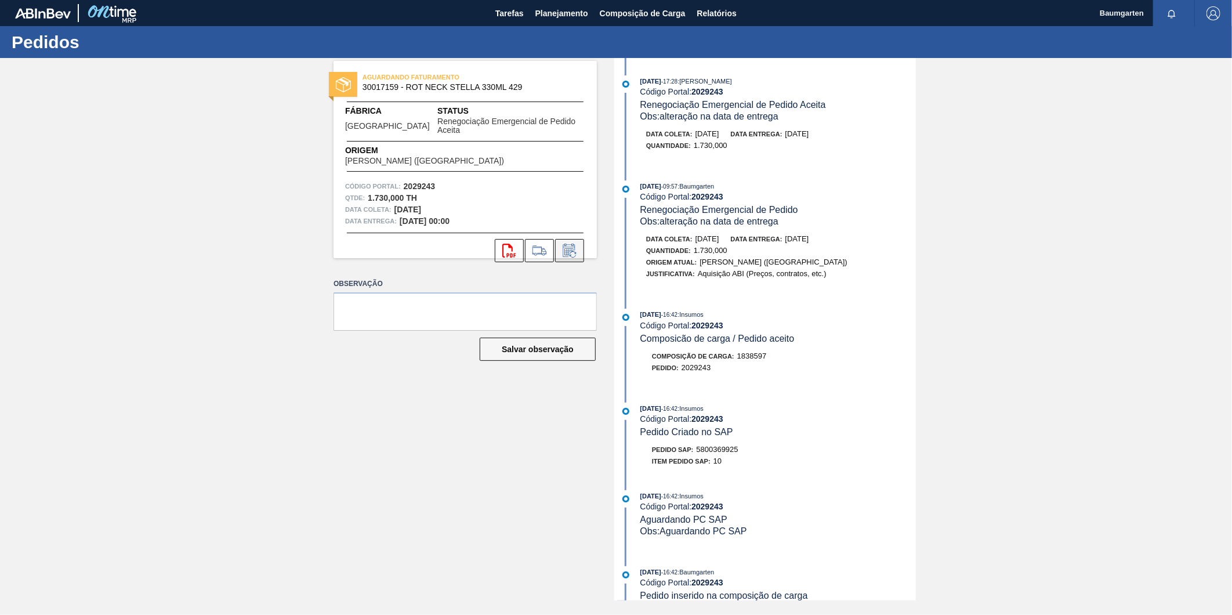
click at [566, 244] on icon at bounding box center [569, 251] width 19 height 14
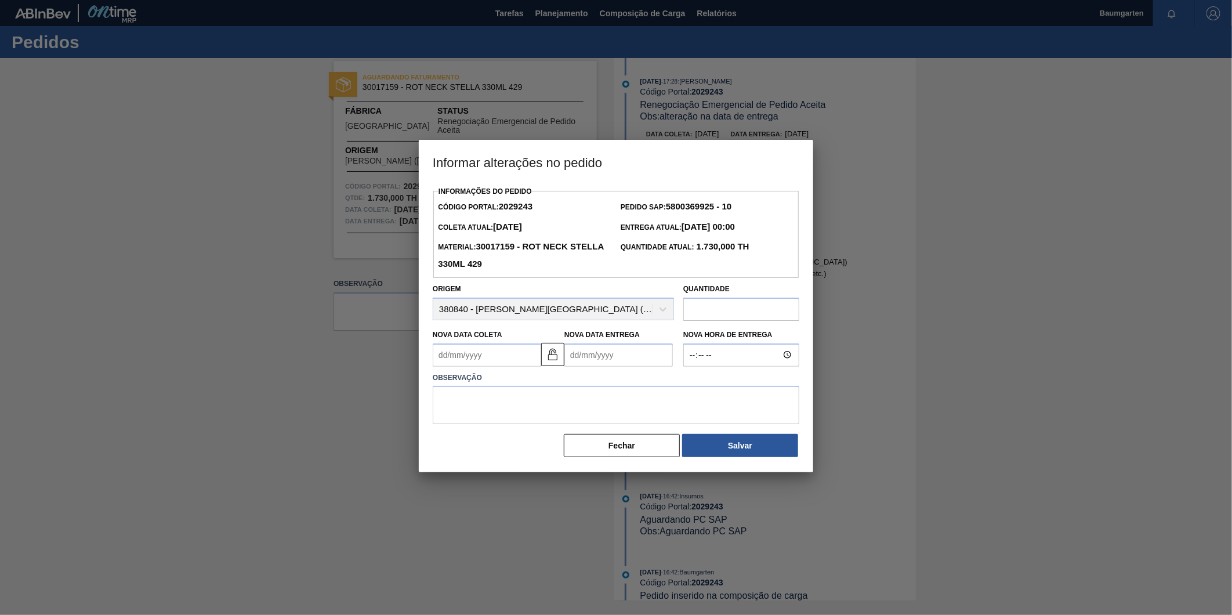
click at [455, 366] on Coleta2029243 "Nova Data Coleta" at bounding box center [487, 354] width 108 height 23
click at [564, 385] on button "Next Month" at bounding box center [563, 383] width 8 height 8
click at [501, 442] on div "8" at bounding box center [503, 439] width 16 height 16
type Coleta2029243 "[DATE]"
click at [595, 364] on Entrega2029243 "Nova Data Entrega" at bounding box center [619, 354] width 108 height 23
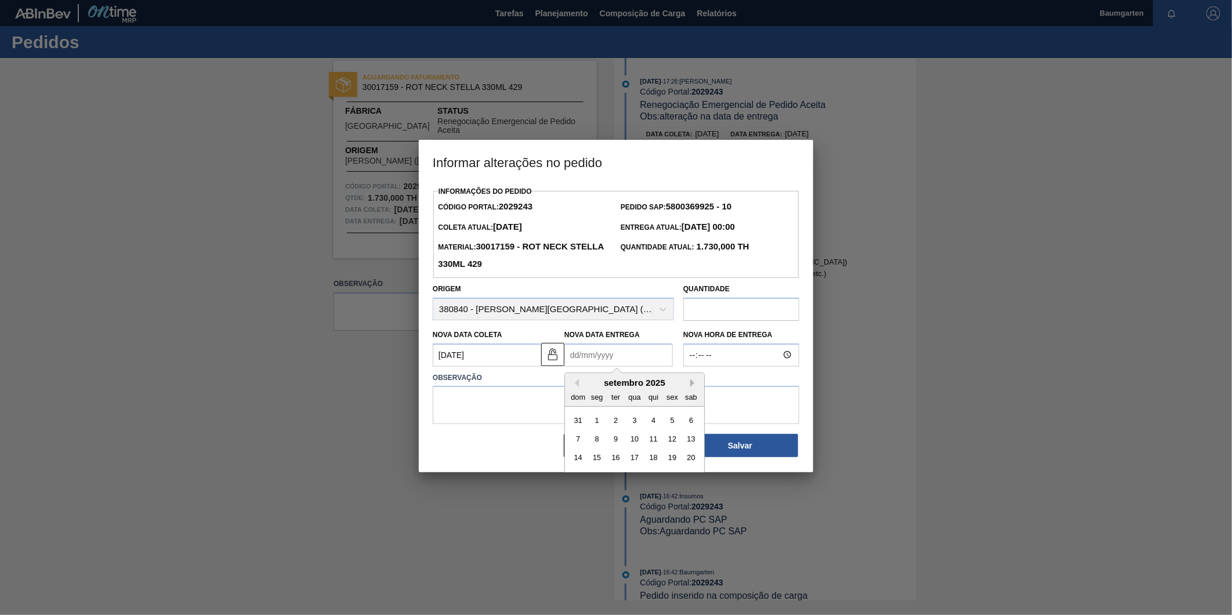
click at [693, 386] on button "Next Month" at bounding box center [694, 383] width 8 height 8
click at [634, 460] on div "15" at bounding box center [635, 458] width 16 height 16
type Entrega2029243 "[DATE]"
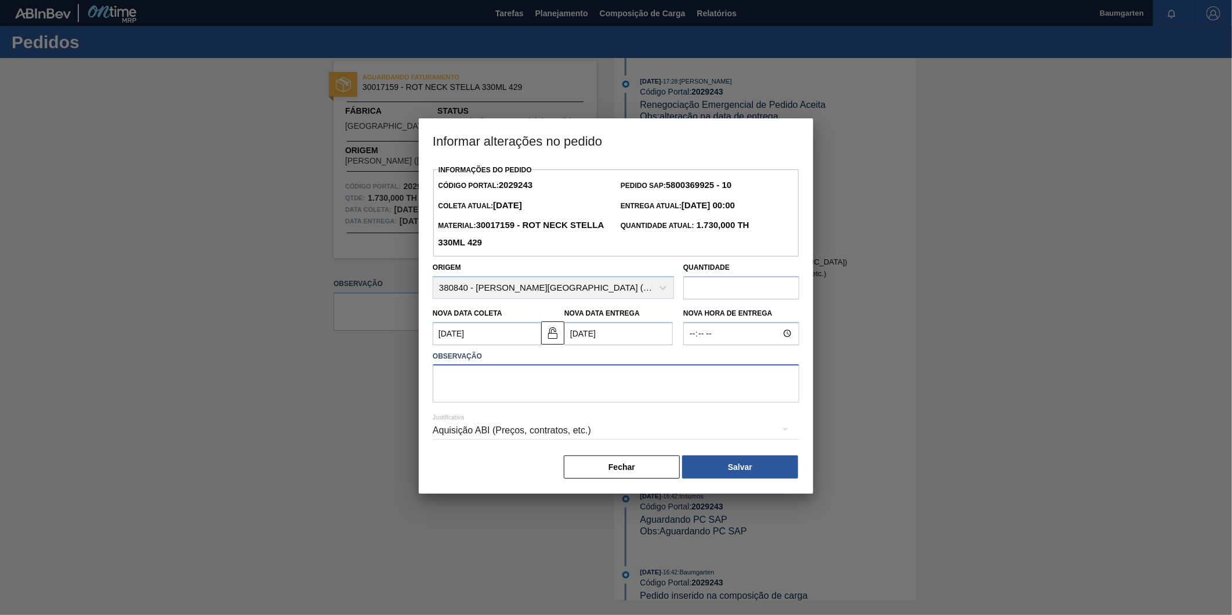
click at [497, 387] on textarea at bounding box center [616, 383] width 367 height 38
type textarea "alteração na data de entrega"
drag, startPoint x: 660, startPoint y: 133, endPoint x: 627, endPoint y: 138, distance: 33.3
click at [627, 138] on h3 "Informar alterações no pedido" at bounding box center [616, 140] width 395 height 44
drag, startPoint x: 663, startPoint y: 131, endPoint x: 687, endPoint y: 131, distance: 23.8
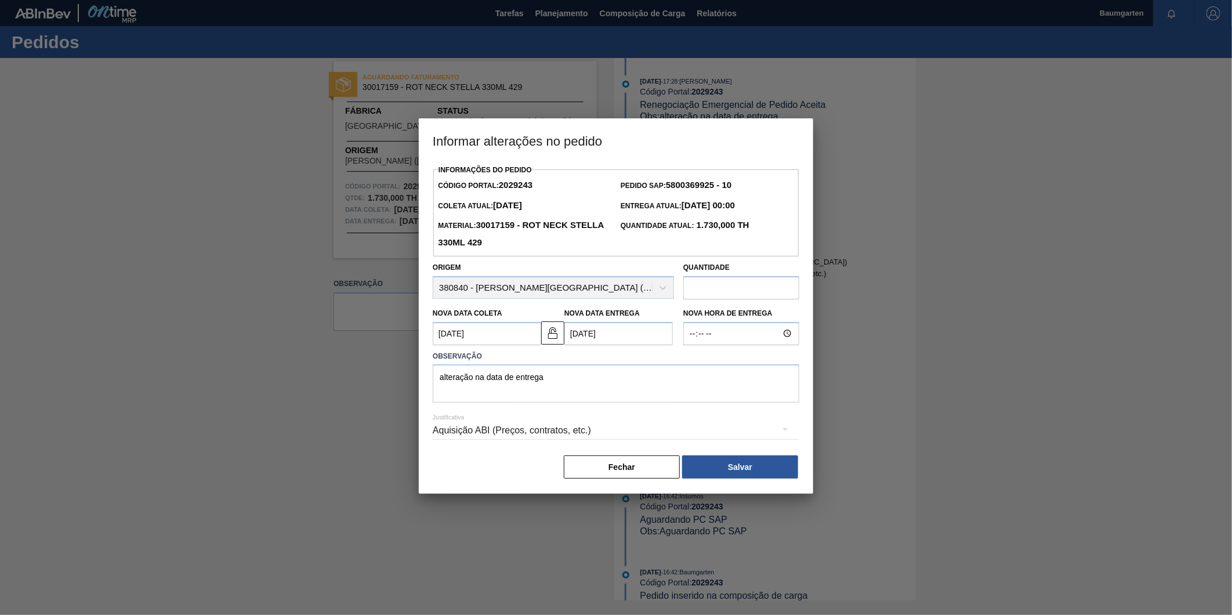
click at [687, 131] on h3 "Informar alterações no pedido" at bounding box center [616, 140] width 395 height 44
click at [731, 471] on button "Salvar" at bounding box center [740, 466] width 116 height 23
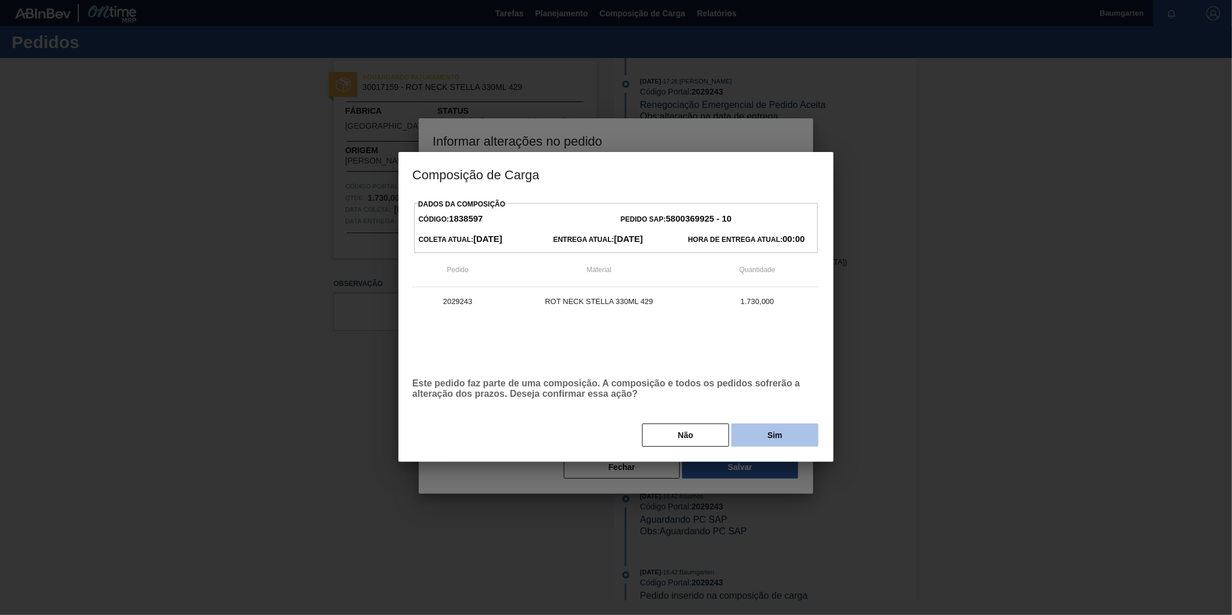
click at [775, 435] on button "Sim" at bounding box center [775, 435] width 87 height 23
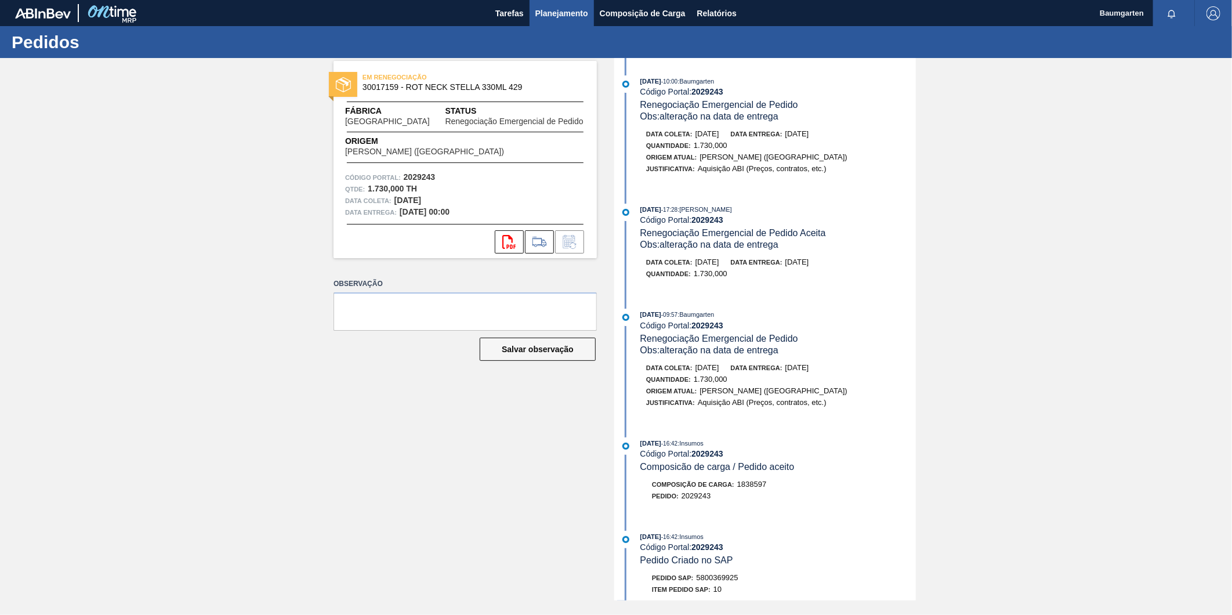
click at [584, 16] on span "Planejamento" at bounding box center [562, 13] width 53 height 14
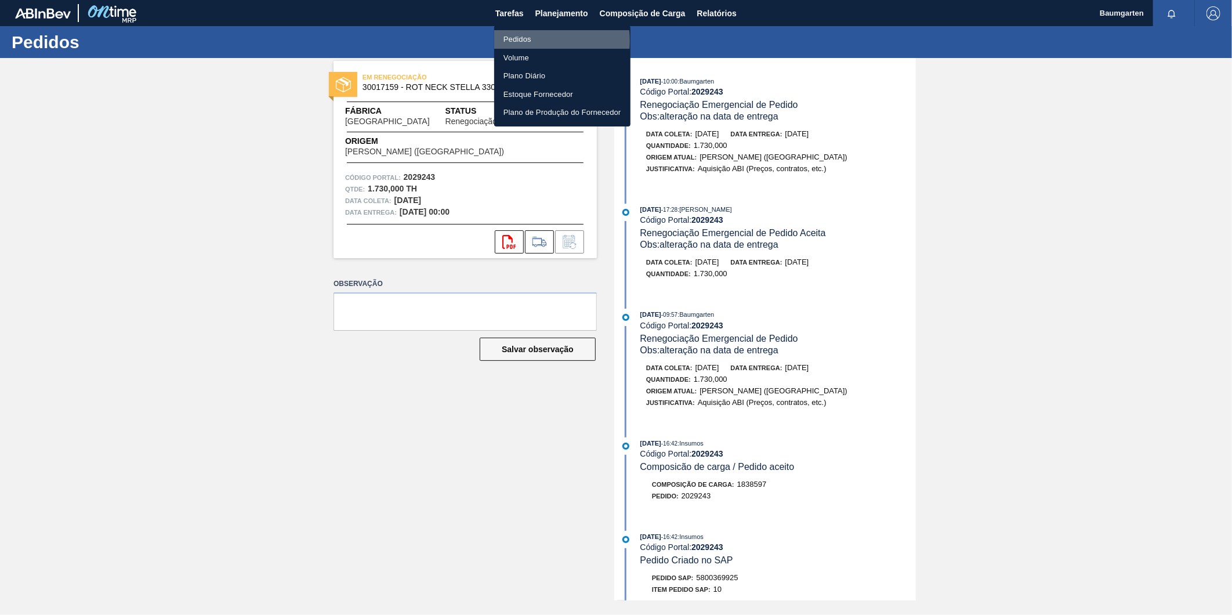
click at [524, 41] on li "Pedidos" at bounding box center [562, 39] width 136 height 19
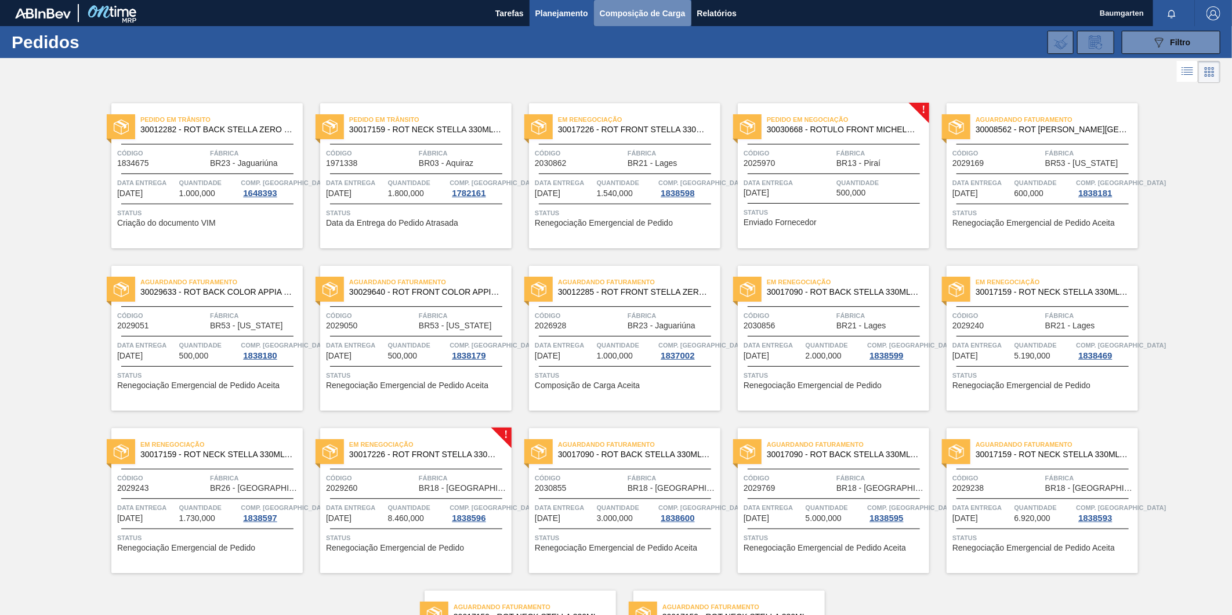
click at [645, 8] on span "Composição de Carga" at bounding box center [643, 13] width 86 height 14
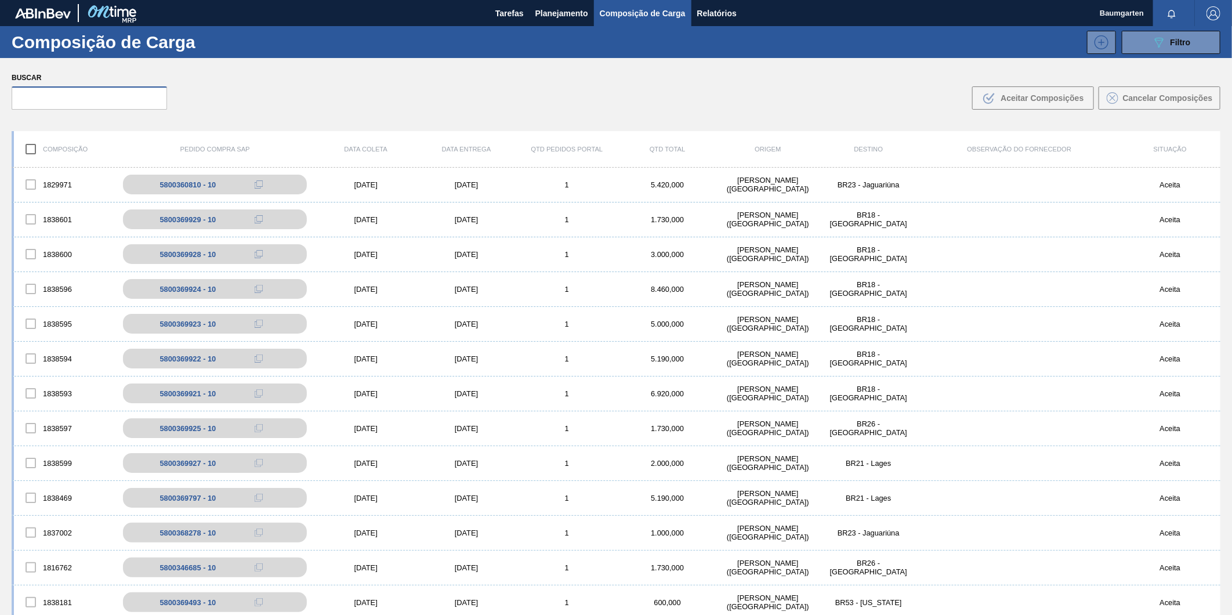
click at [87, 96] on input "text" at bounding box center [89, 97] width 155 height 23
paste input "5800369924"
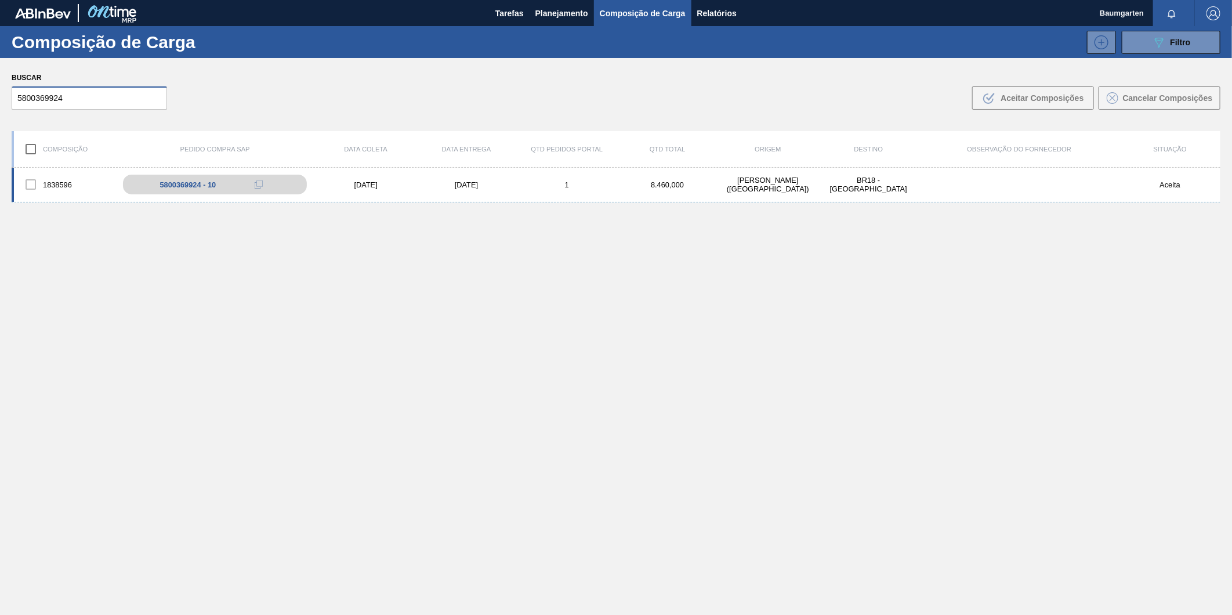
type input "5800369924"
click at [48, 173] on div "1838596" at bounding box center [64, 184] width 100 height 24
click at [59, 171] on div "1838596 5800369924 - 10 10/10/2025 21/10/2025 1 8.460,000 BAUMGARTEN - BLUMENAU…" at bounding box center [616, 185] width 1209 height 35
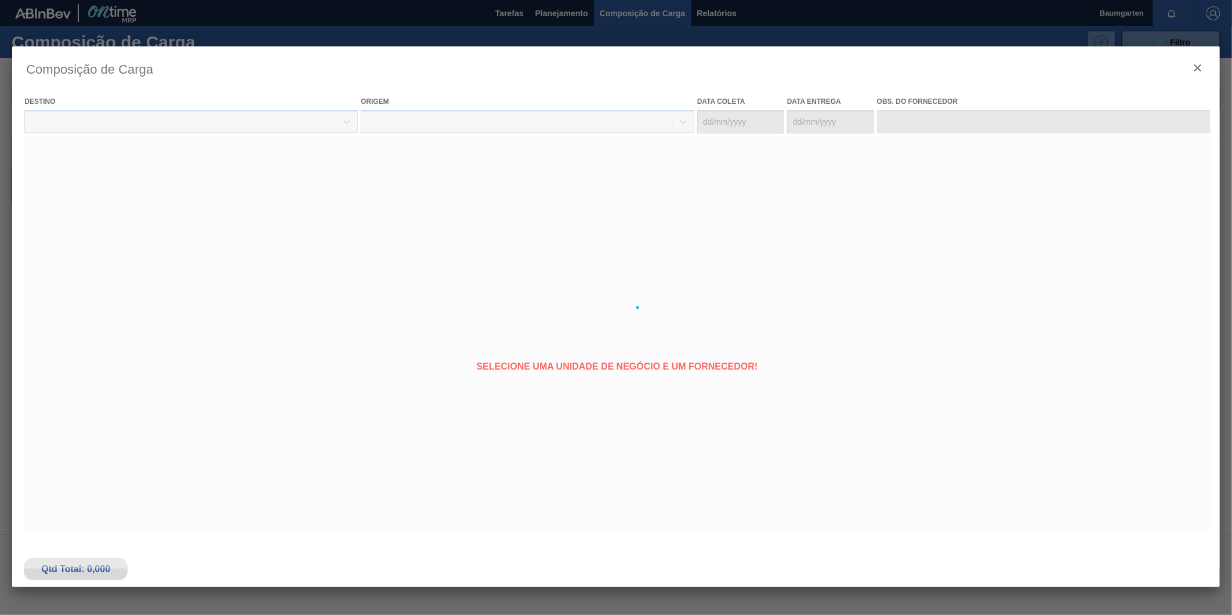
click at [56, 167] on div at bounding box center [616, 307] width 1208 height 522
type coleta "[DATE]"
type entrega "[DATE]"
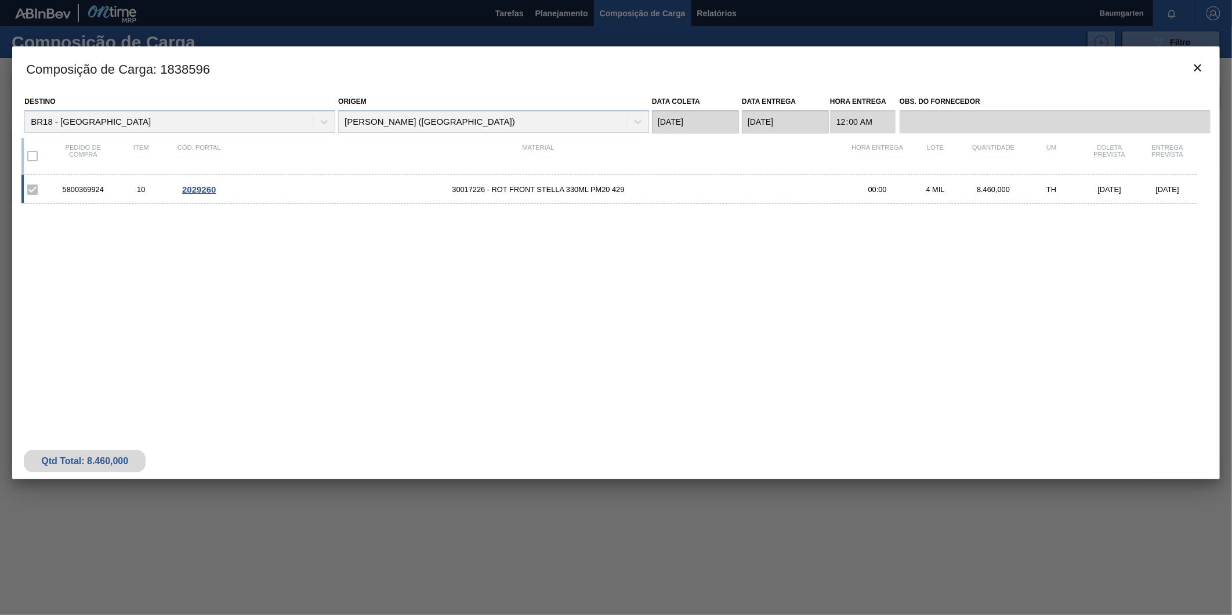
click at [201, 189] on span "2029260" at bounding box center [199, 190] width 34 height 10
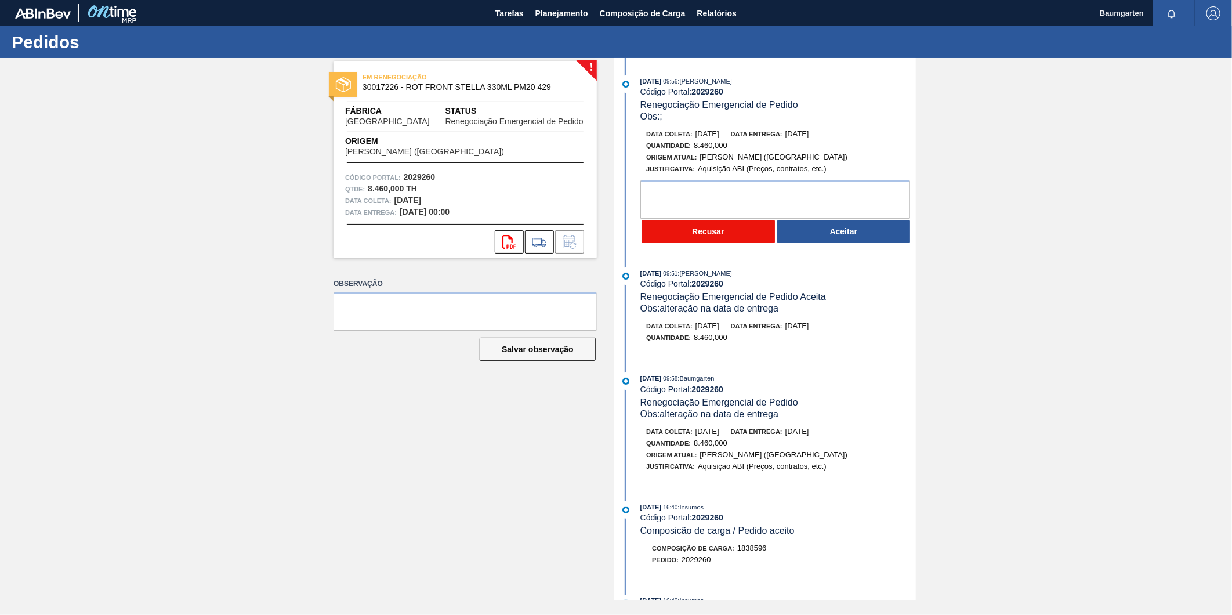
click at [721, 236] on button "Recusar" at bounding box center [708, 231] width 133 height 23
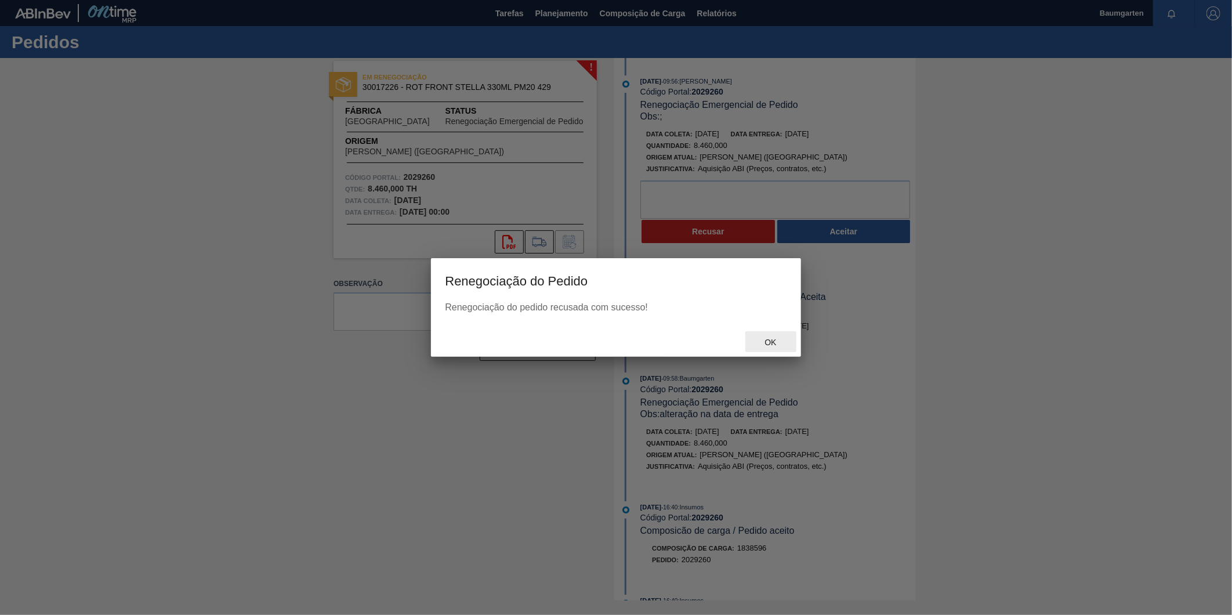
click at [766, 339] on span "Ok" at bounding box center [770, 342] width 30 height 9
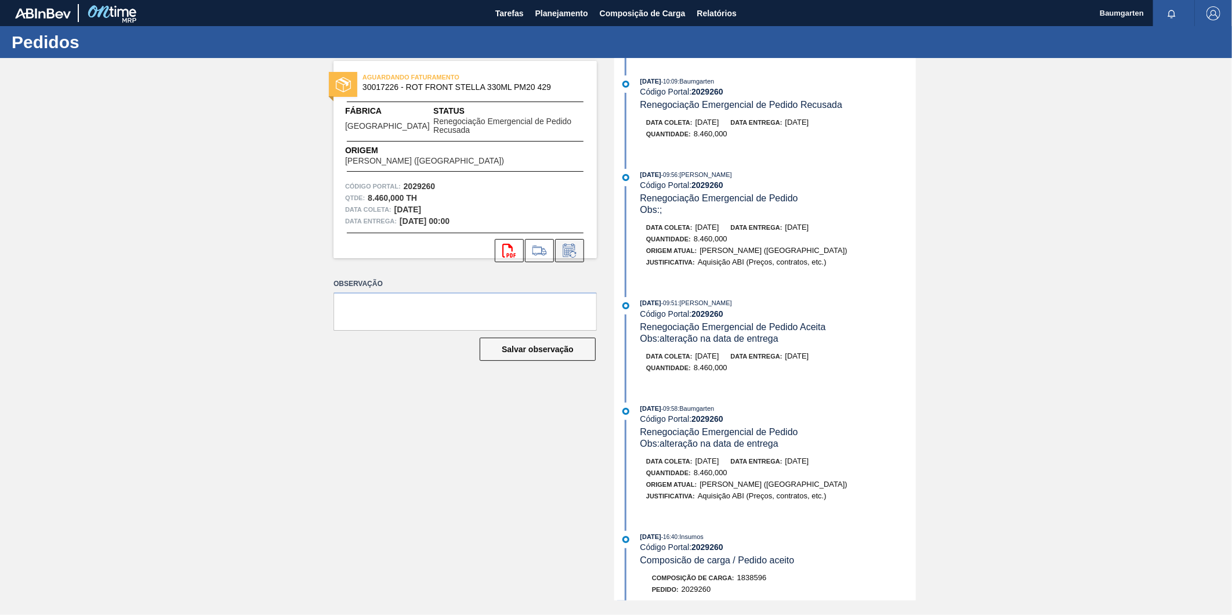
click at [571, 254] on icon at bounding box center [569, 251] width 19 height 14
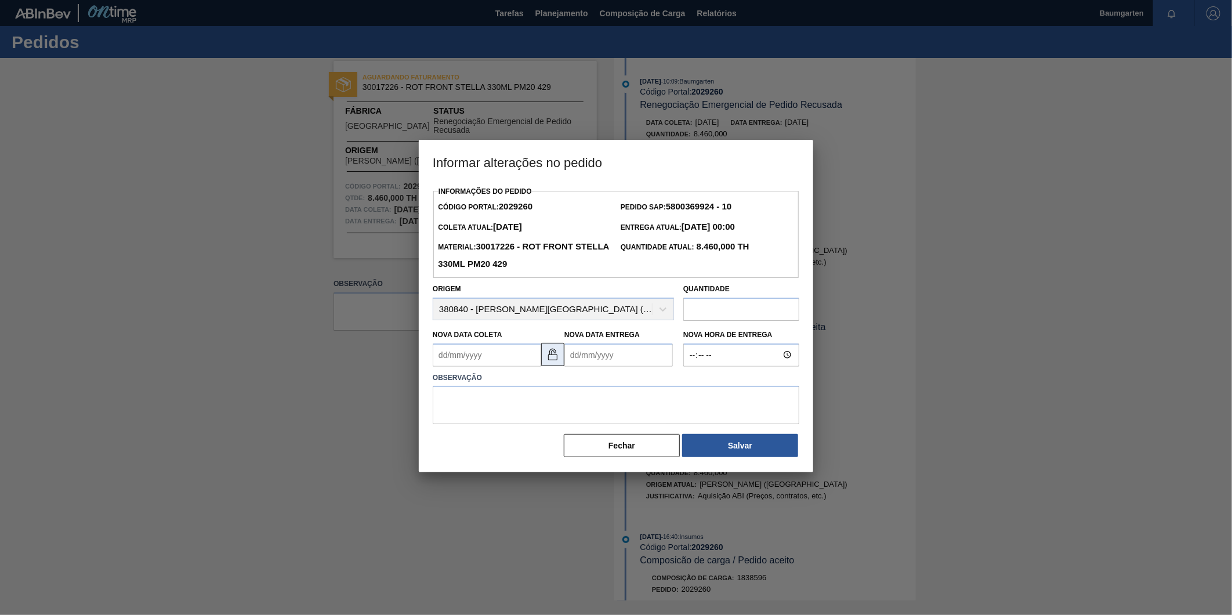
click at [555, 361] on img at bounding box center [553, 355] width 14 height 14
click at [551, 361] on img at bounding box center [553, 355] width 14 height 14
click at [518, 361] on Coleta2029260 "Nova Data Coleta" at bounding box center [487, 354] width 108 height 23
click at [557, 361] on img at bounding box center [553, 355] width 14 height 14
click at [497, 359] on Coleta2029260 "Nova Data Coleta" at bounding box center [487, 354] width 108 height 23
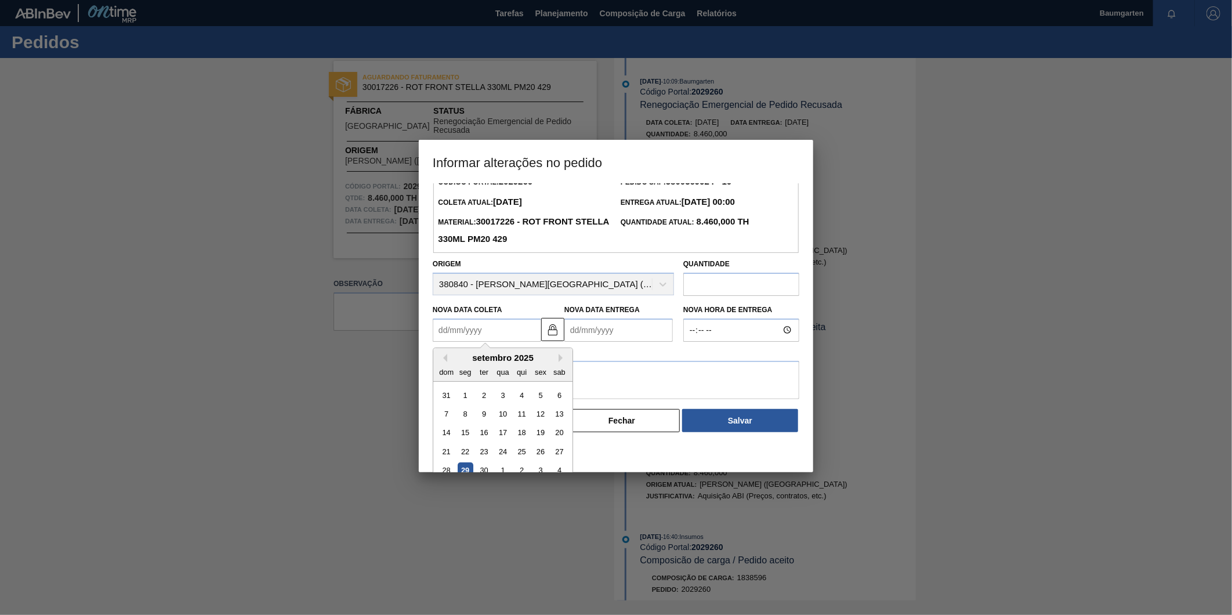
scroll to position [38, 0]
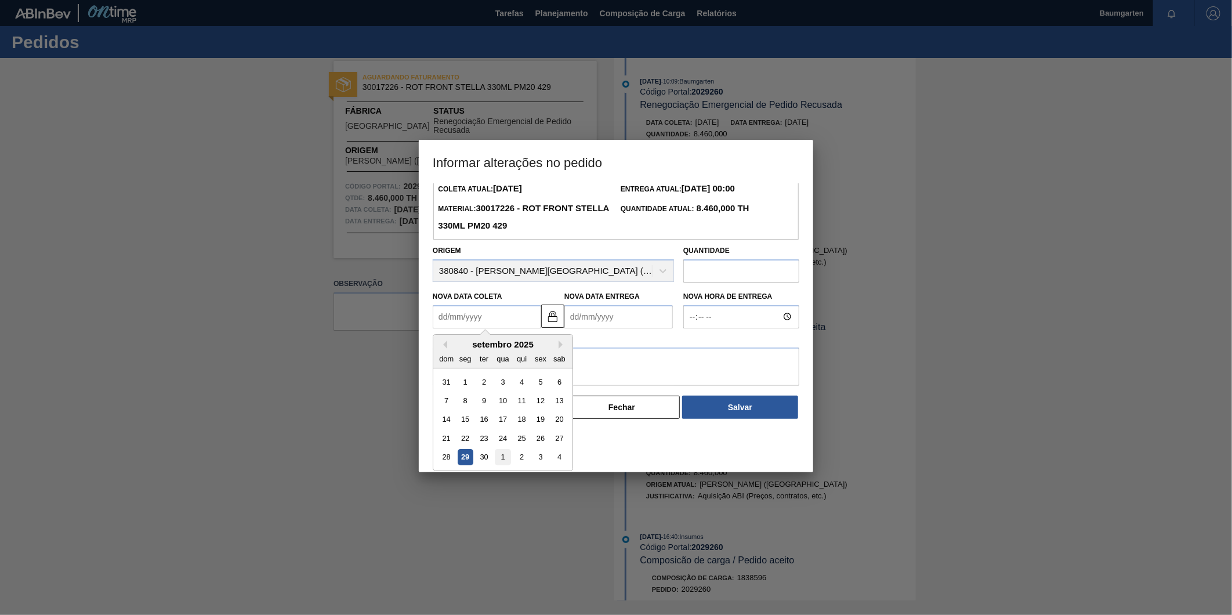
click at [502, 457] on div "1" at bounding box center [503, 457] width 16 height 16
type Coleta2029260 "[DATE]"
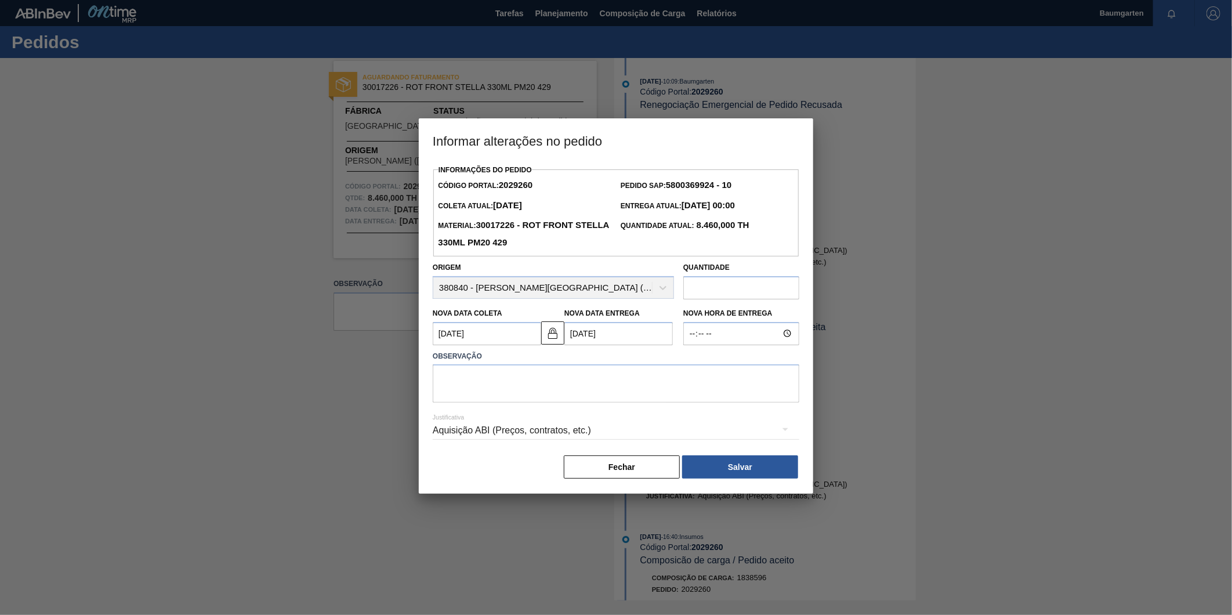
scroll to position [0, 0]
click at [557, 335] on img at bounding box center [553, 333] width 14 height 14
click at [579, 335] on Entrega2029260 "14/10/2025" at bounding box center [619, 333] width 108 height 23
click at [639, 443] on div "15" at bounding box center [635, 436] width 16 height 16
type Entrega2029260 "[DATE]"
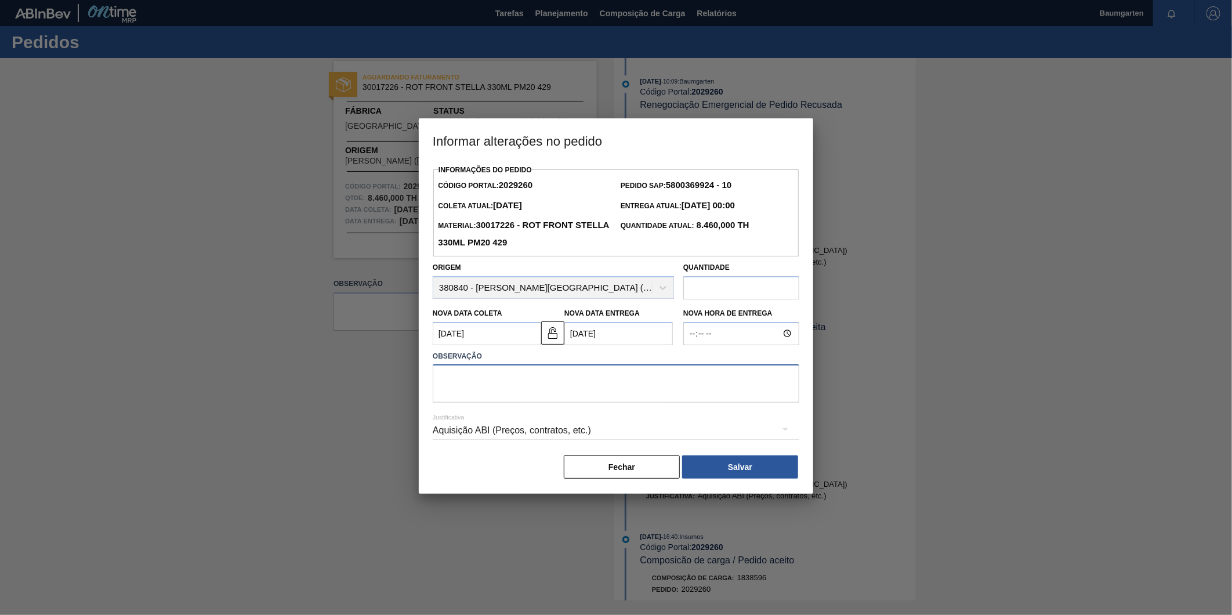
click at [515, 384] on textarea at bounding box center [616, 383] width 367 height 38
type textarea "alteração na data de entrega"
click at [749, 473] on button "Salvar" at bounding box center [740, 466] width 116 height 23
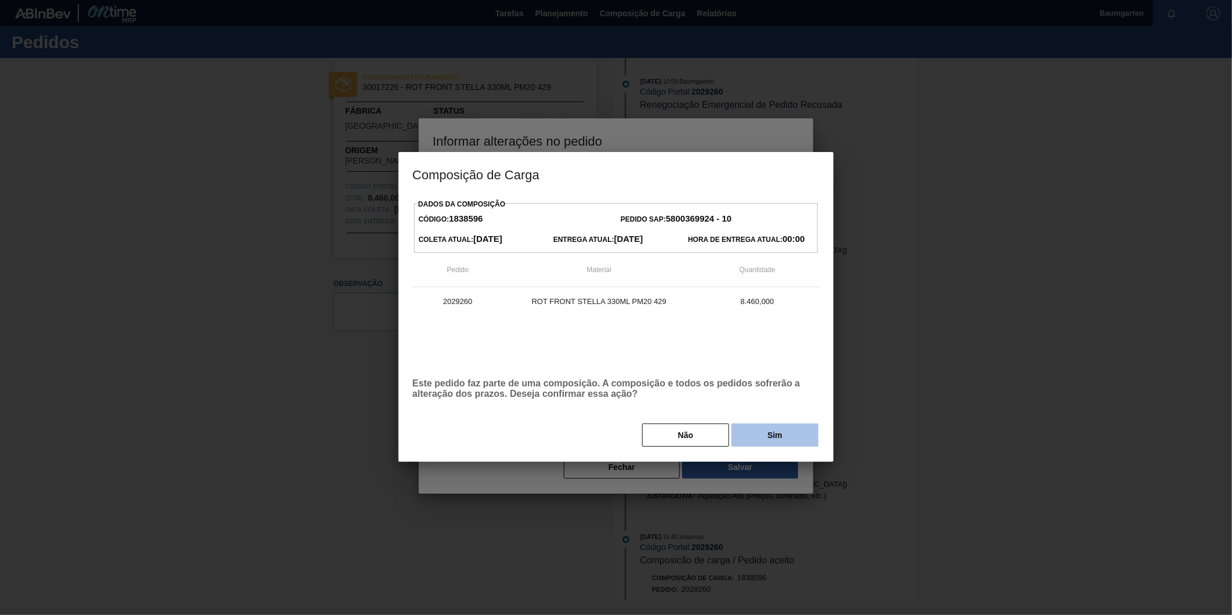
click at [790, 430] on button "Sim" at bounding box center [775, 435] width 87 height 23
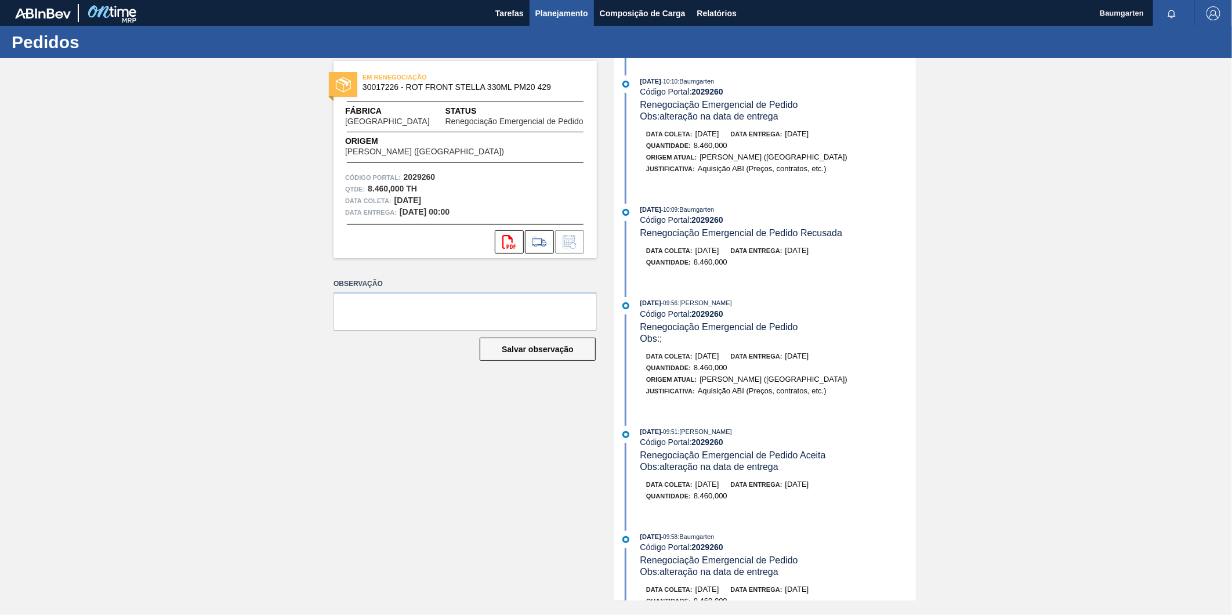
click at [542, 16] on span "Planejamento" at bounding box center [562, 13] width 53 height 14
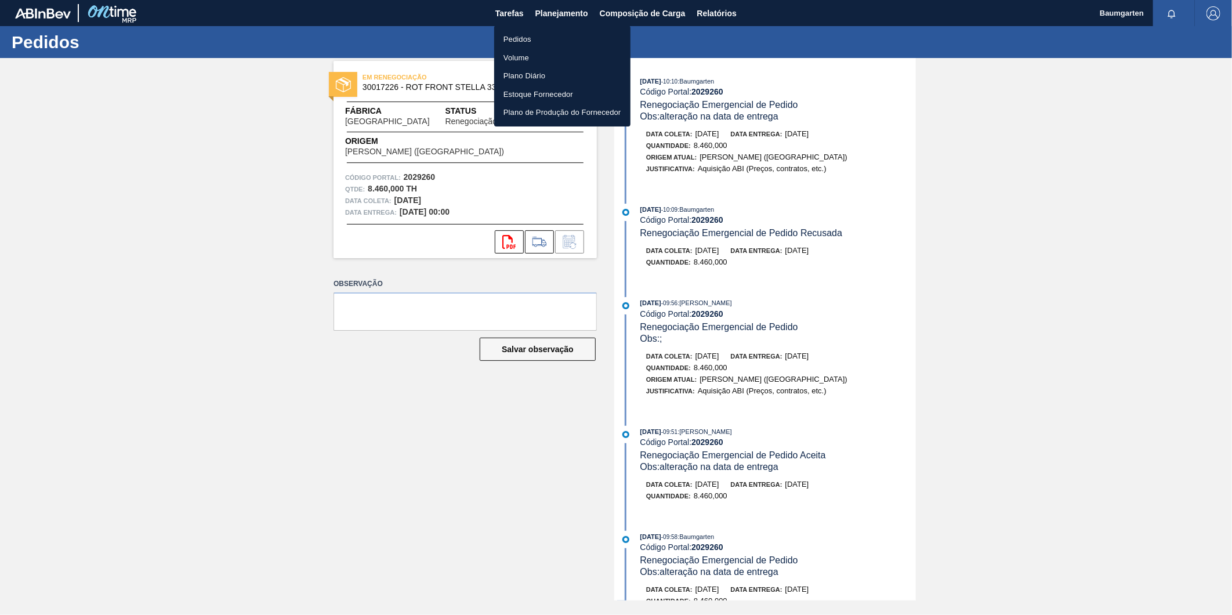
click at [515, 35] on li "Pedidos" at bounding box center [562, 39] width 136 height 19
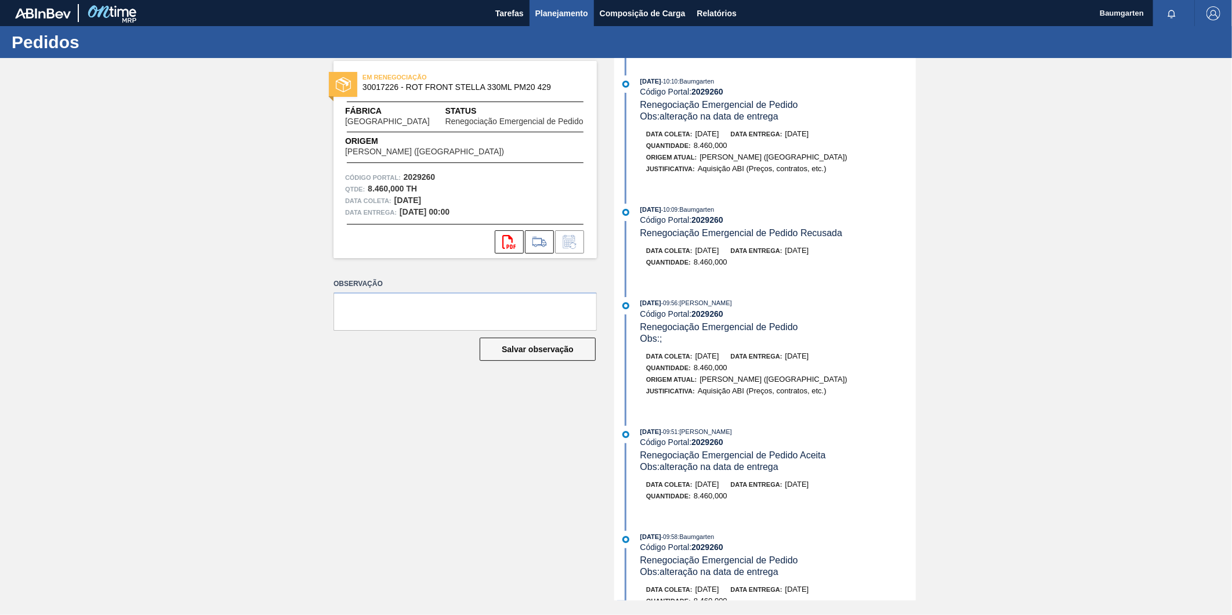
click at [564, 13] on span "Planejamento" at bounding box center [562, 13] width 53 height 14
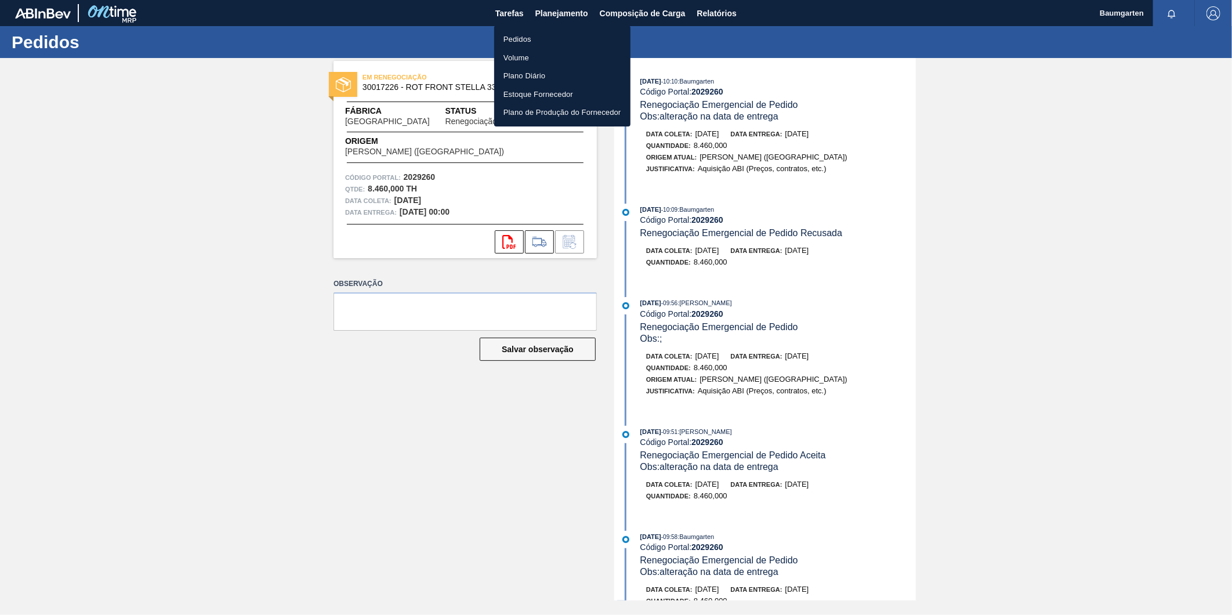
drag, startPoint x: 509, startPoint y: 36, endPoint x: 521, endPoint y: 67, distance: 32.9
click at [511, 36] on li "Pedidos" at bounding box center [562, 39] width 136 height 19
